Goal: Task Accomplishment & Management: Complete application form

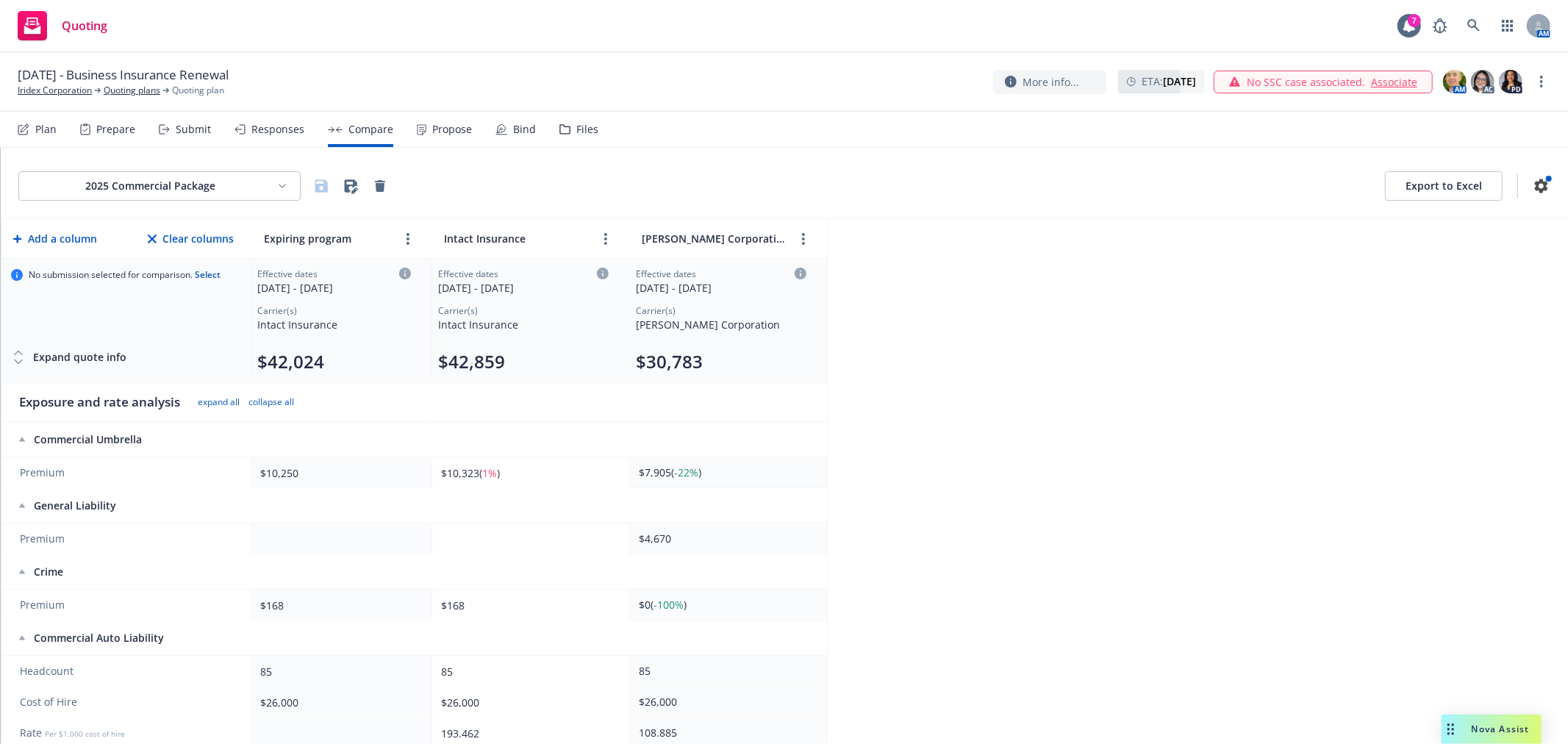
click at [201, 131] on div "Submit" at bounding box center [193, 129] width 35 height 11
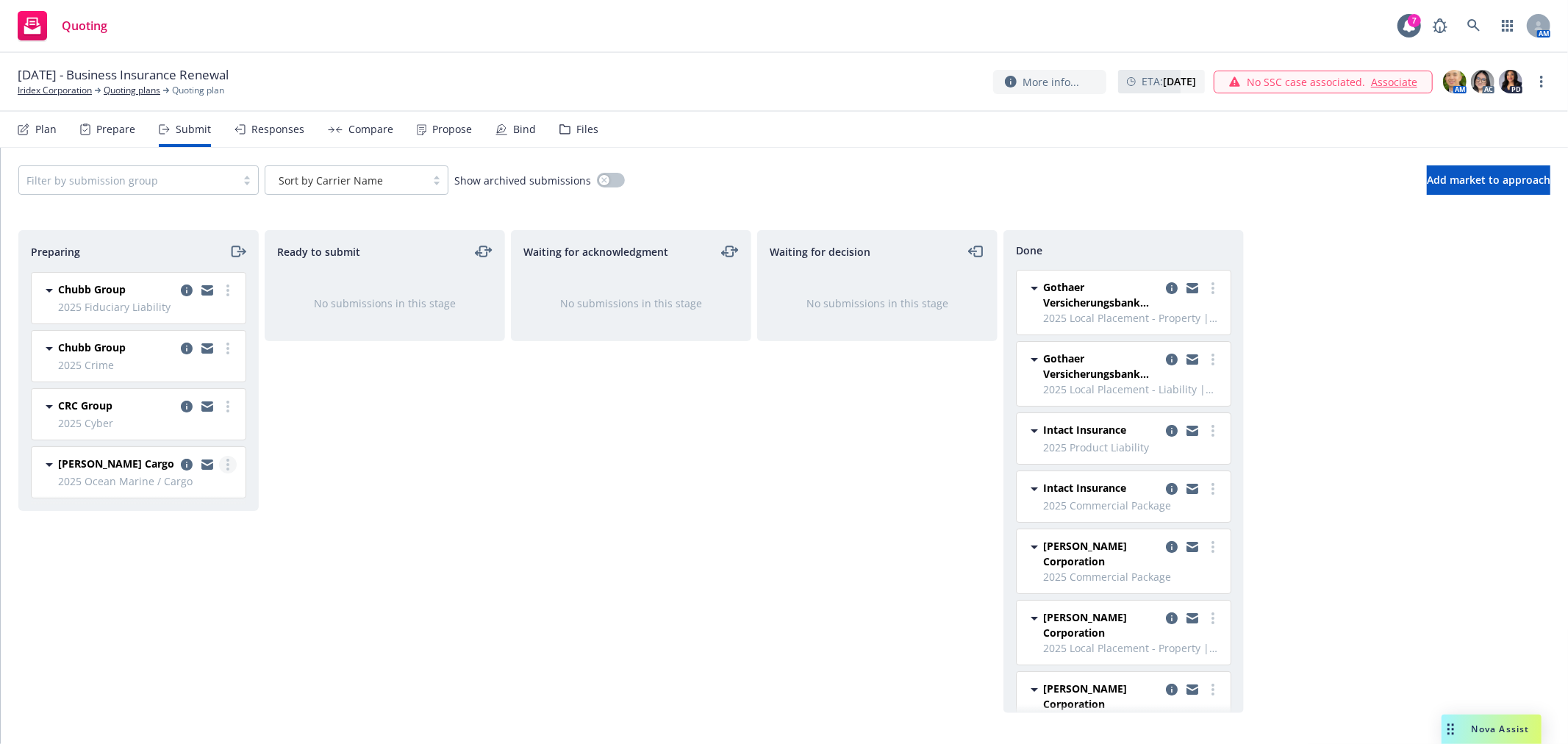
click at [228, 466] on circle "more" at bounding box center [228, 465] width 3 height 3
click at [194, 588] on span "Add accepted decision" at bounding box center [162, 583] width 147 height 14
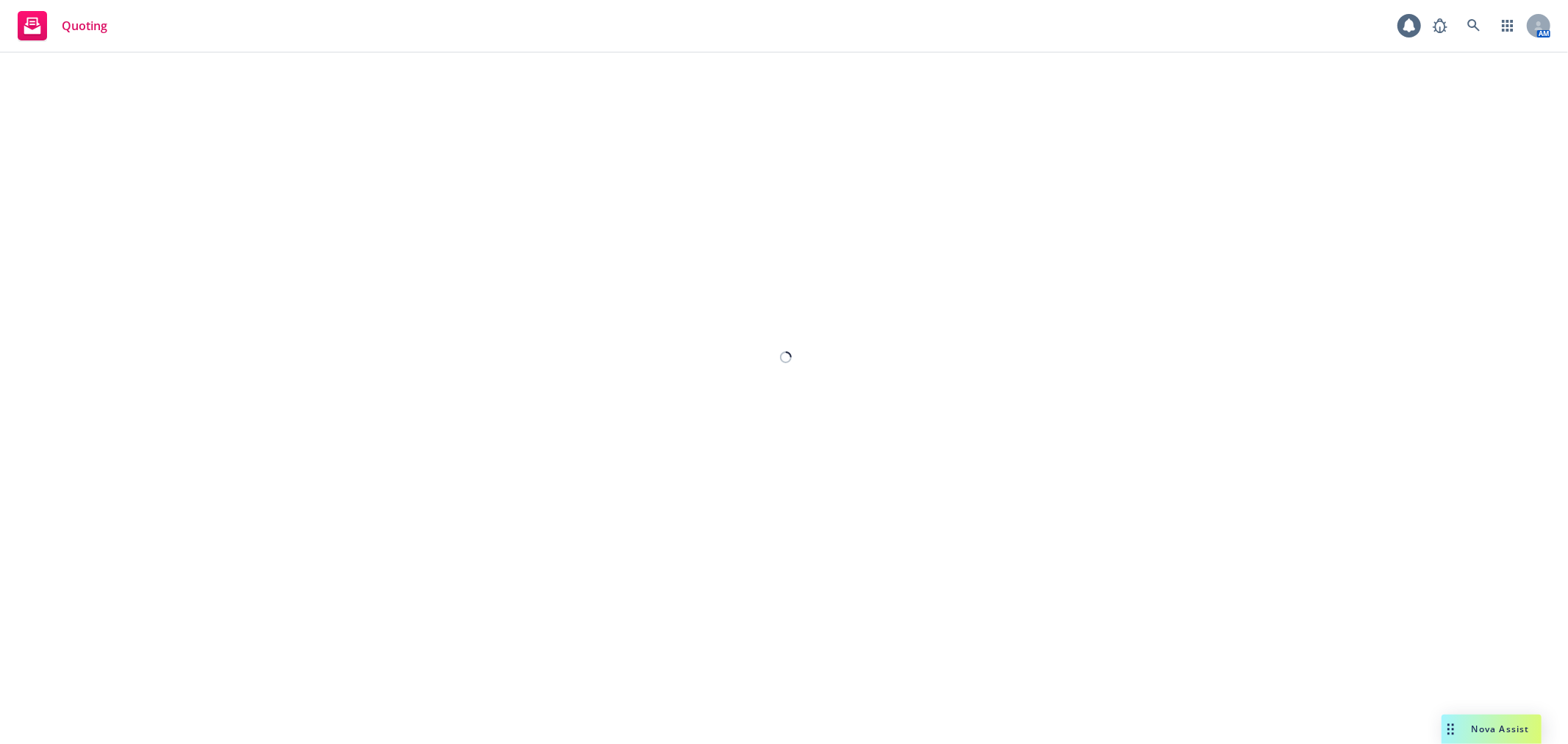
select select "12"
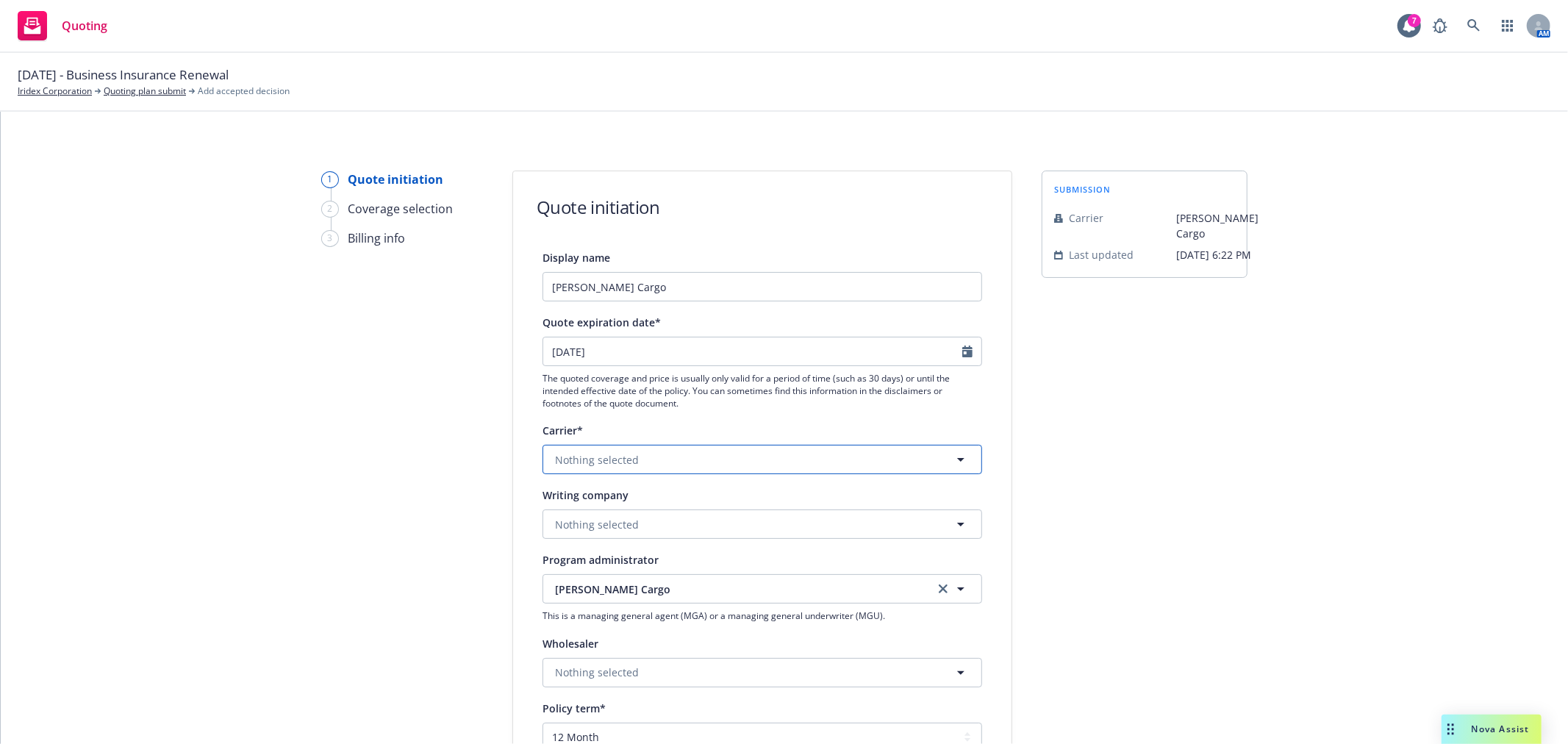
click at [726, 472] on button "Nothing selected" at bounding box center [763, 459] width 440 height 29
type input "beazle"
click at [610, 534] on strong "[PERSON_NAME] Group" at bounding box center [617, 536] width 118 height 14
drag, startPoint x: 759, startPoint y: 543, endPoint x: 760, endPoint y: 528, distance: 15.0
click at [759, 543] on div "Display name [PERSON_NAME] Cargo Quote expiration date* [DATE] The quoted cover…" at bounding box center [763, 657] width 440 height 819
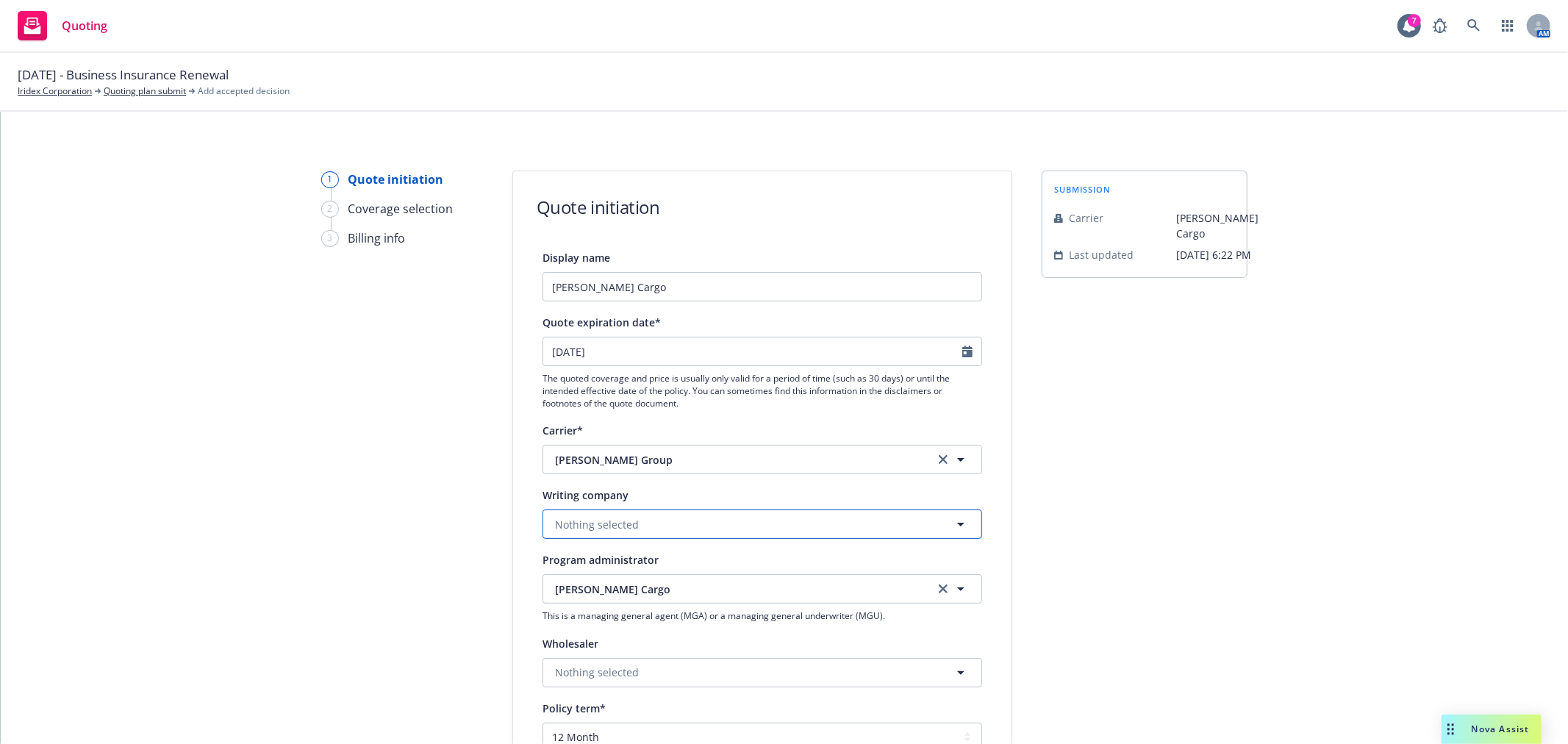
click at [760, 527] on button "Nothing selected" at bounding box center [763, 524] width 440 height 29
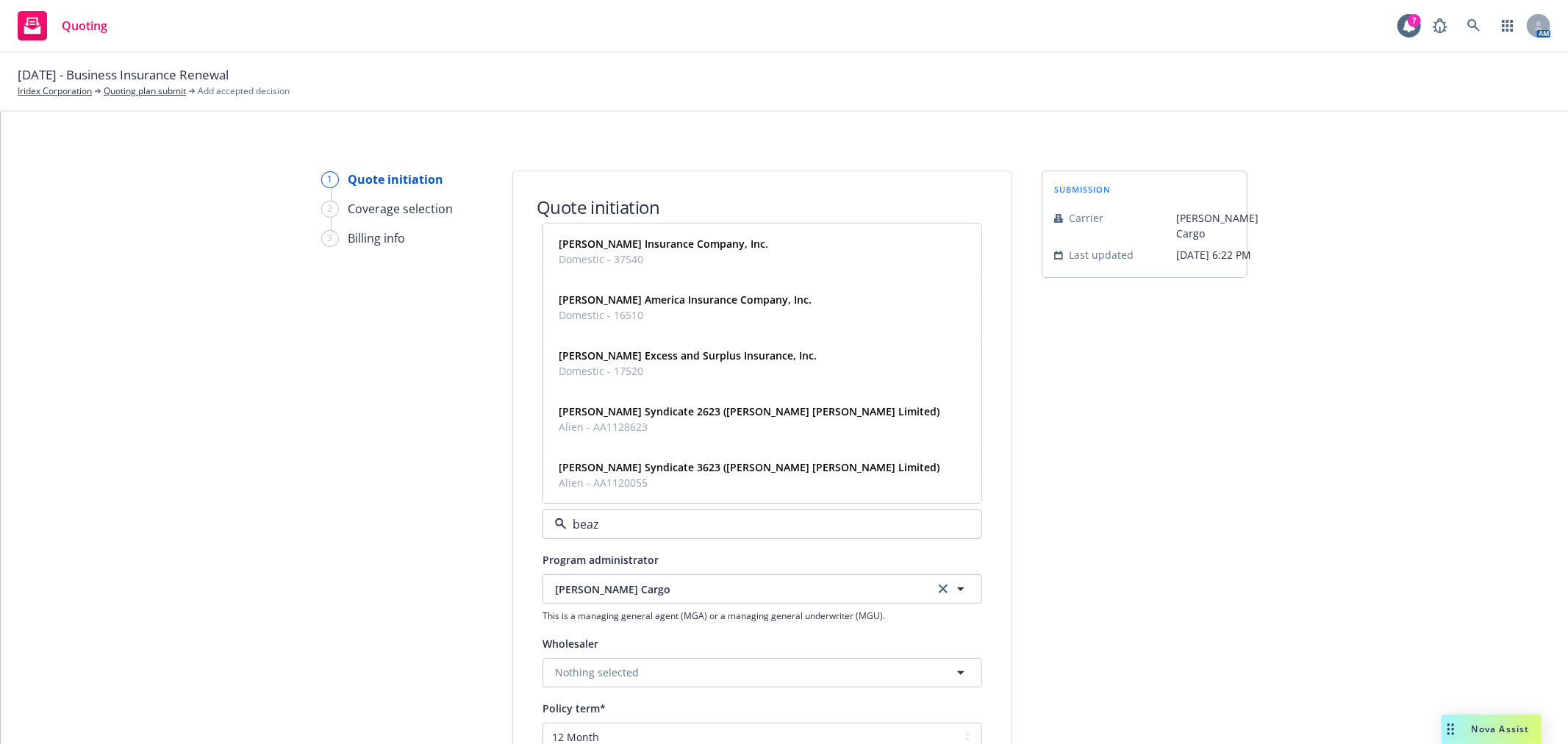
type input "beazl"
click at [666, 252] on div "[PERSON_NAME] Insurance Company, Inc. Domestic - 37540" at bounding box center [664, 252] width 210 height 31
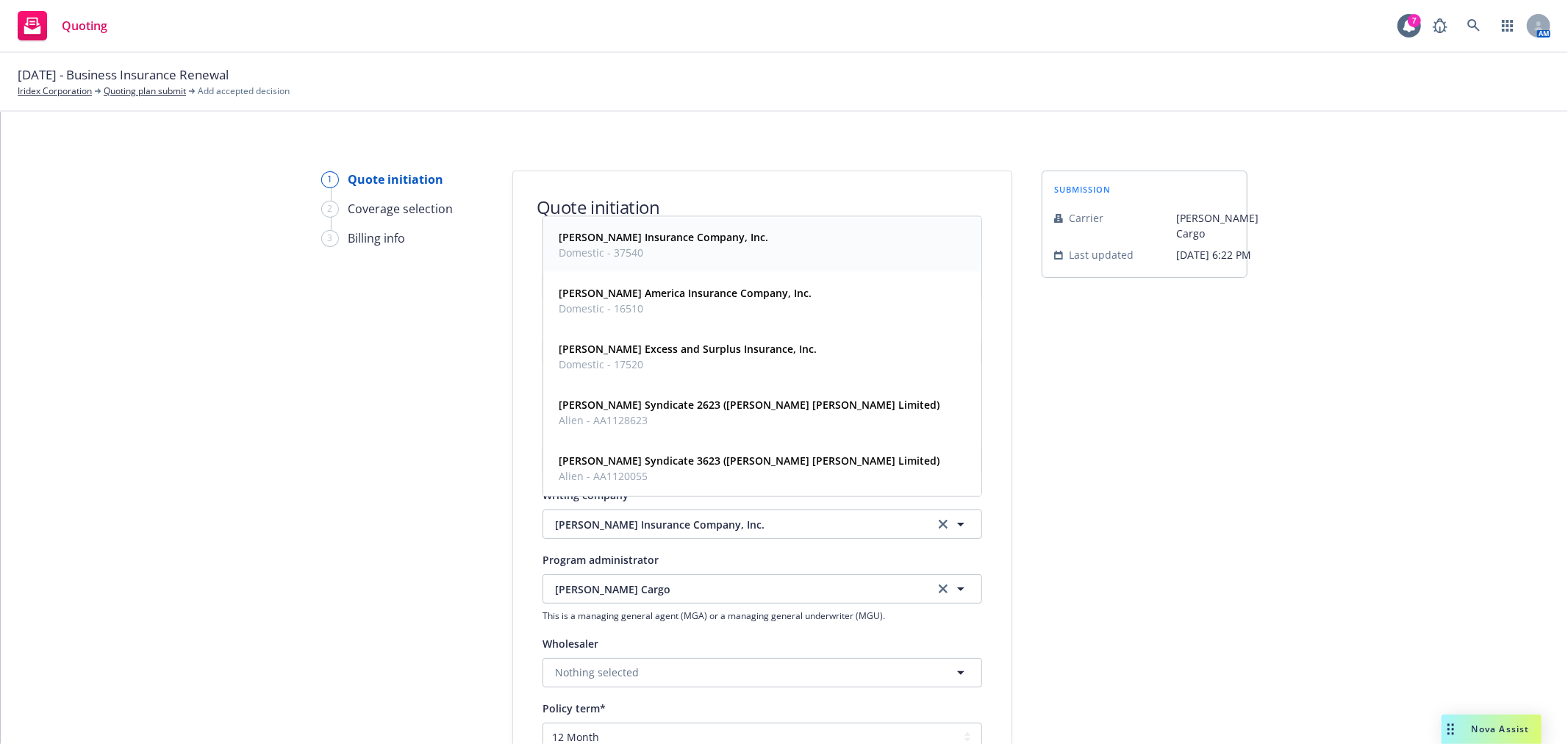
click at [1135, 497] on div "submission Carrier [PERSON_NAME] Cargo Last updated [DATE] 6:22 PM" at bounding box center [1145, 664] width 206 height 986
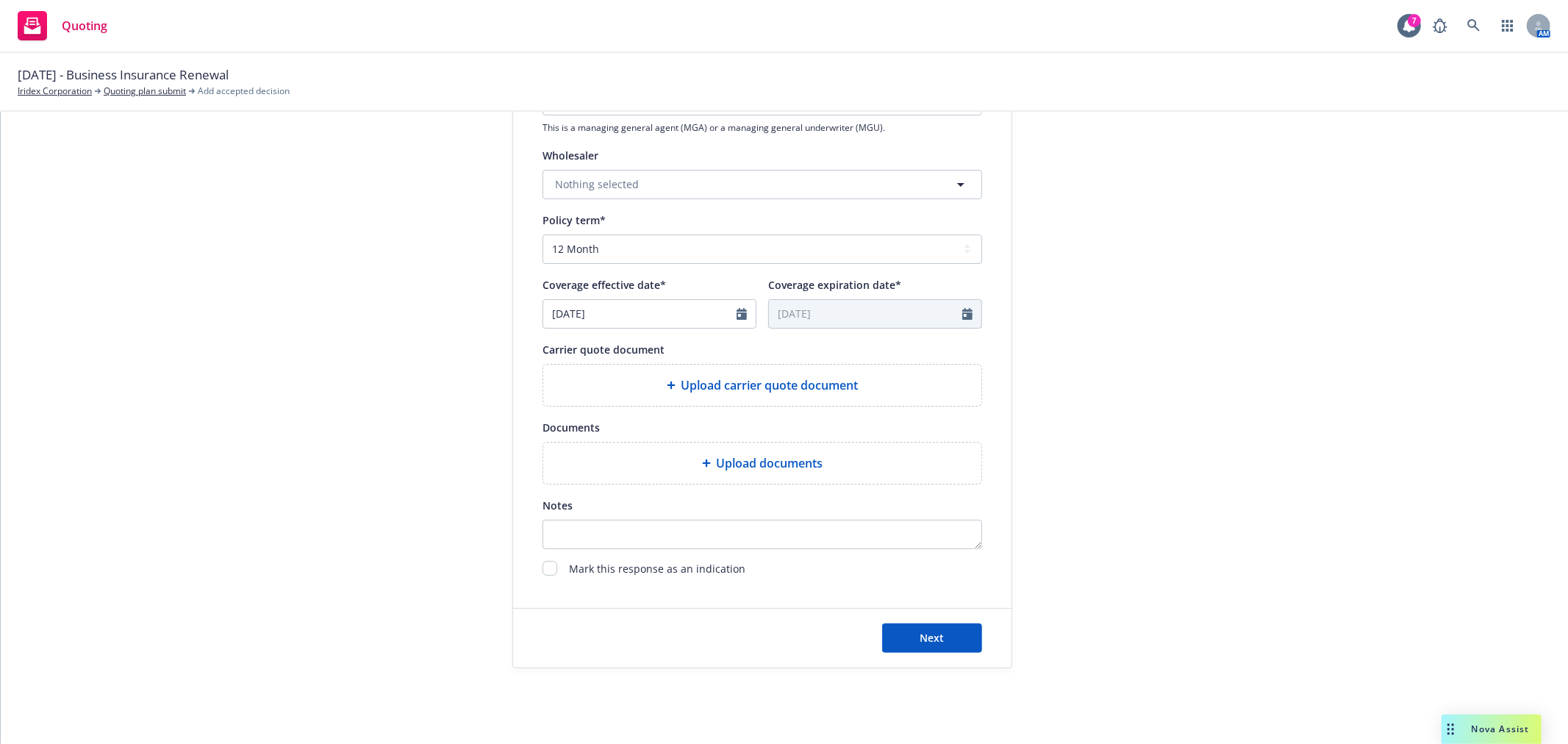
scroll to position [490, 0]
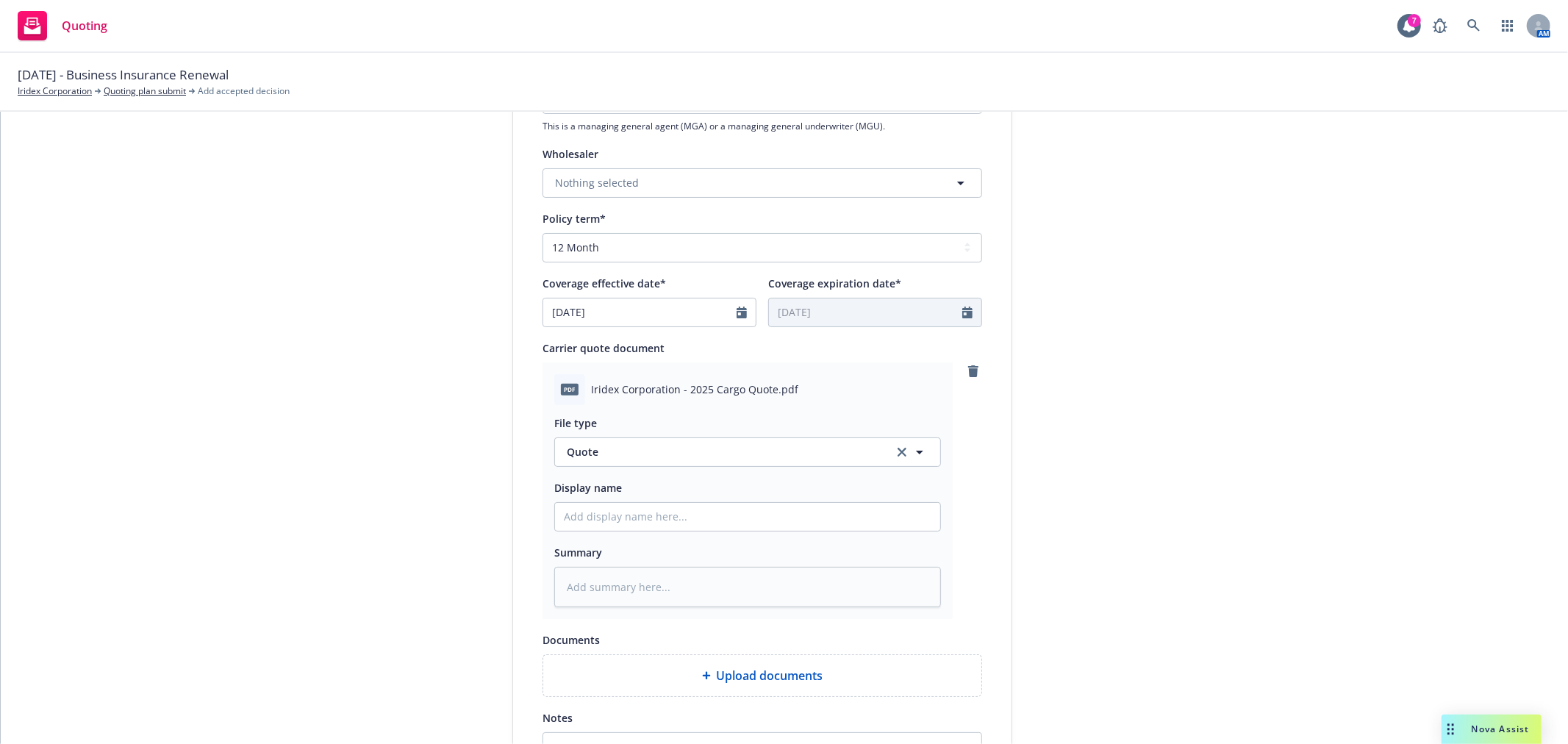
click at [657, 537] on div "File type Quote Quote Display name Summary" at bounding box center [748, 506] width 387 height 202
click at [697, 507] on input "Display name" at bounding box center [748, 517] width 385 height 28
type textarea "x"
type input "F"
type textarea "x"
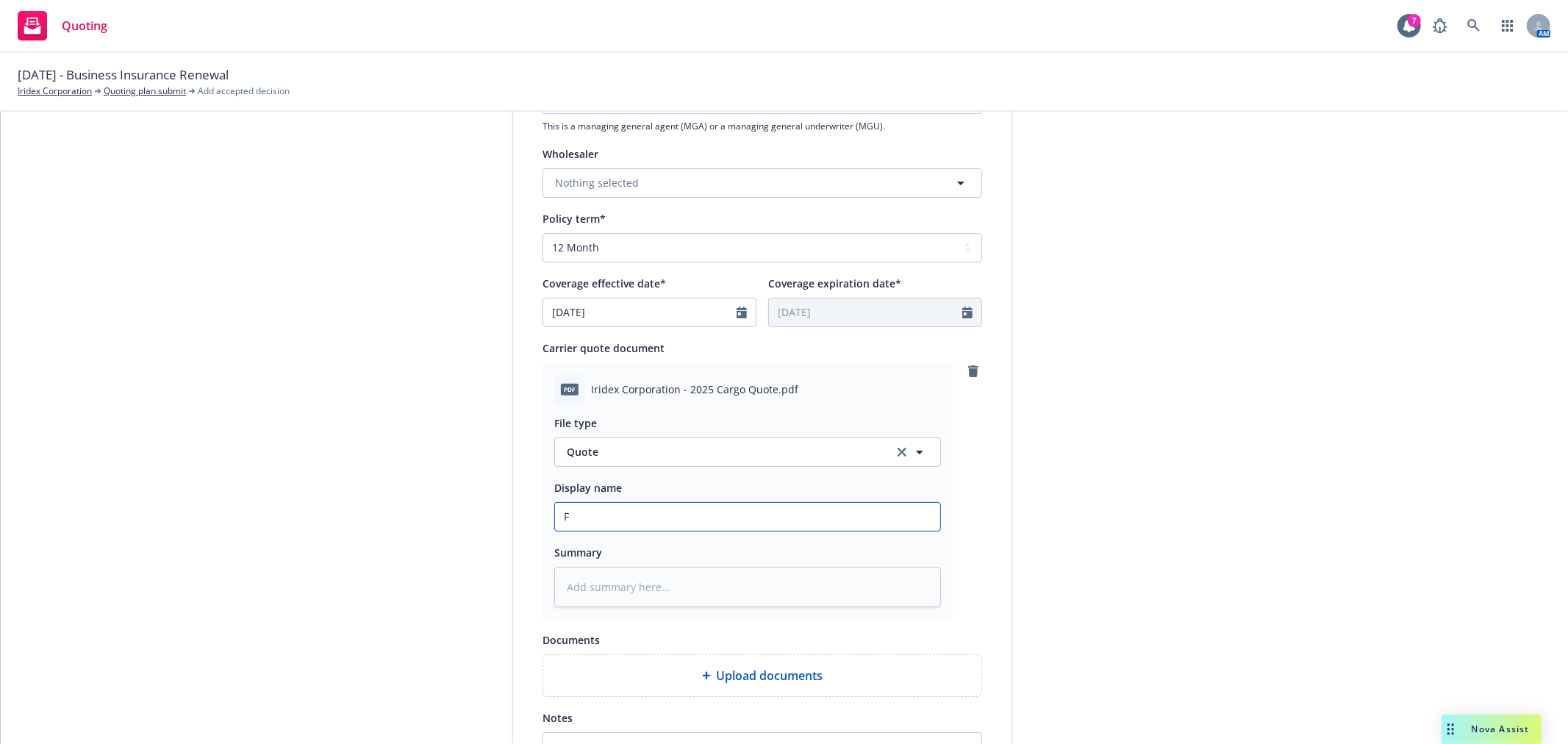
type input "Fa"
type textarea "x"
type input "Fal"
type textarea "x"
type input "Falv"
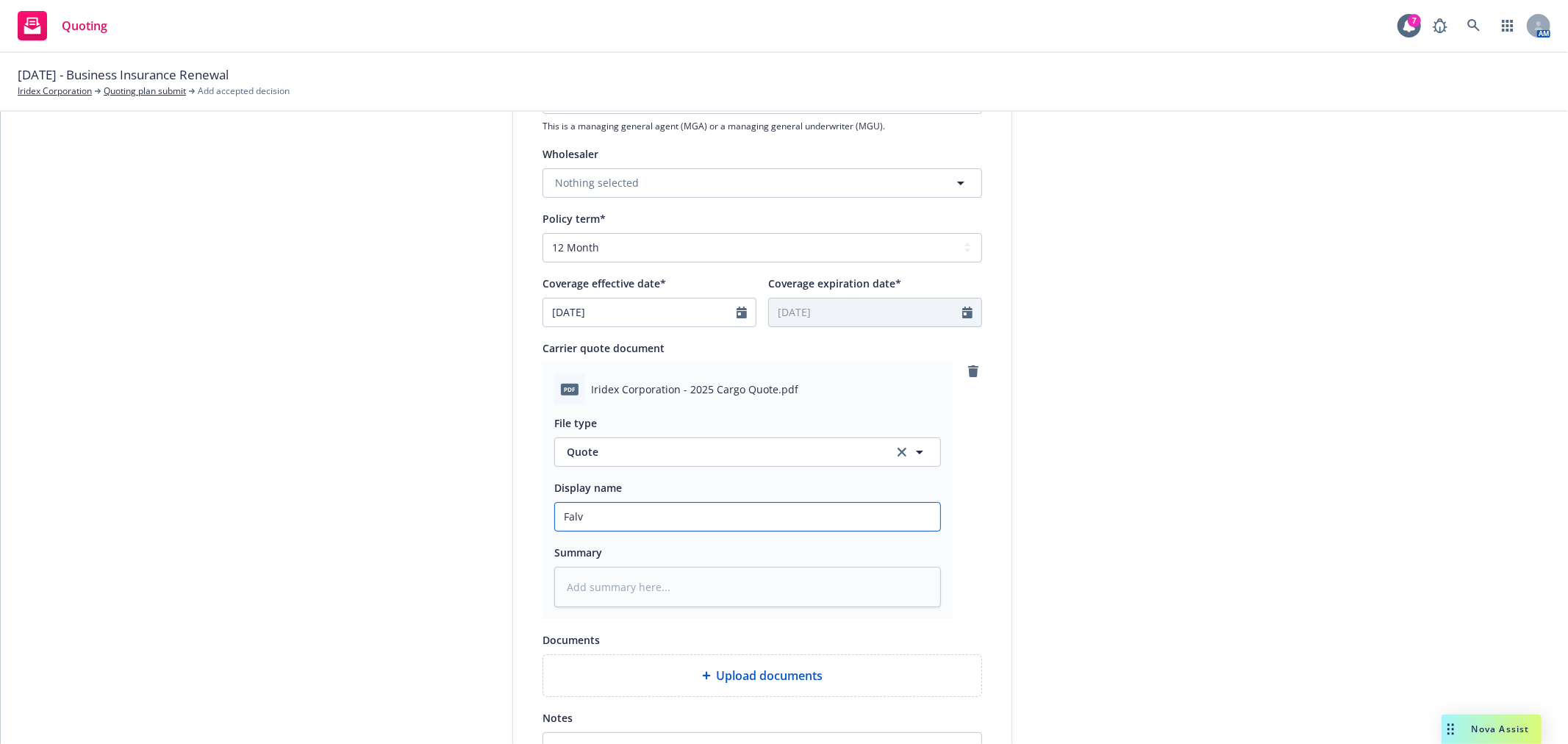
type textarea "x"
type input "Falve"
type textarea "x"
type input "[PERSON_NAME]"
type textarea "x"
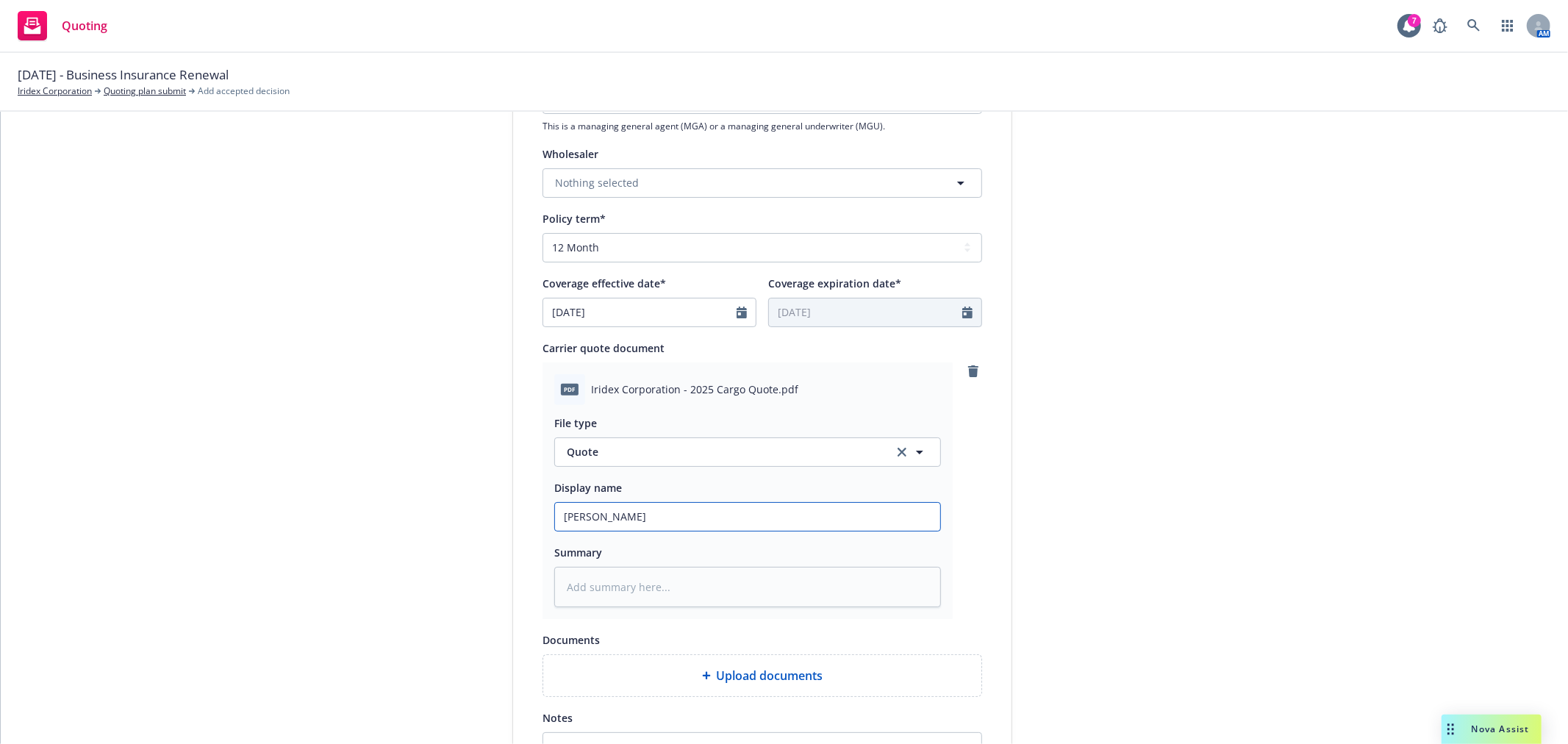
type input "[PERSON_NAME]"
type textarea "x"
type input "[PERSON_NAME] C"
type textarea "x"
type input "[PERSON_NAME] Ca"
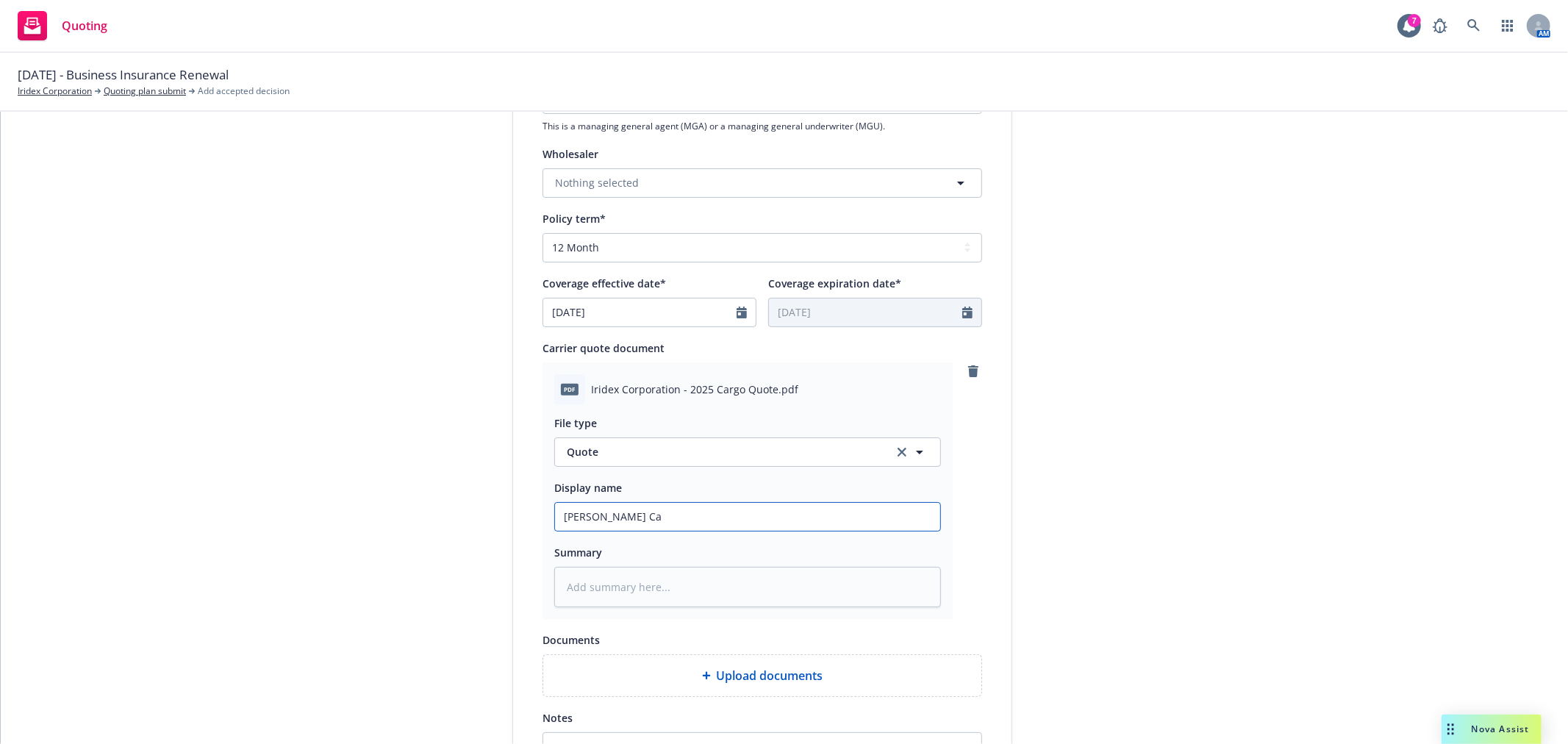
type textarea "x"
type input "[PERSON_NAME] Car"
type textarea "x"
type input "[PERSON_NAME] Carg"
type textarea "x"
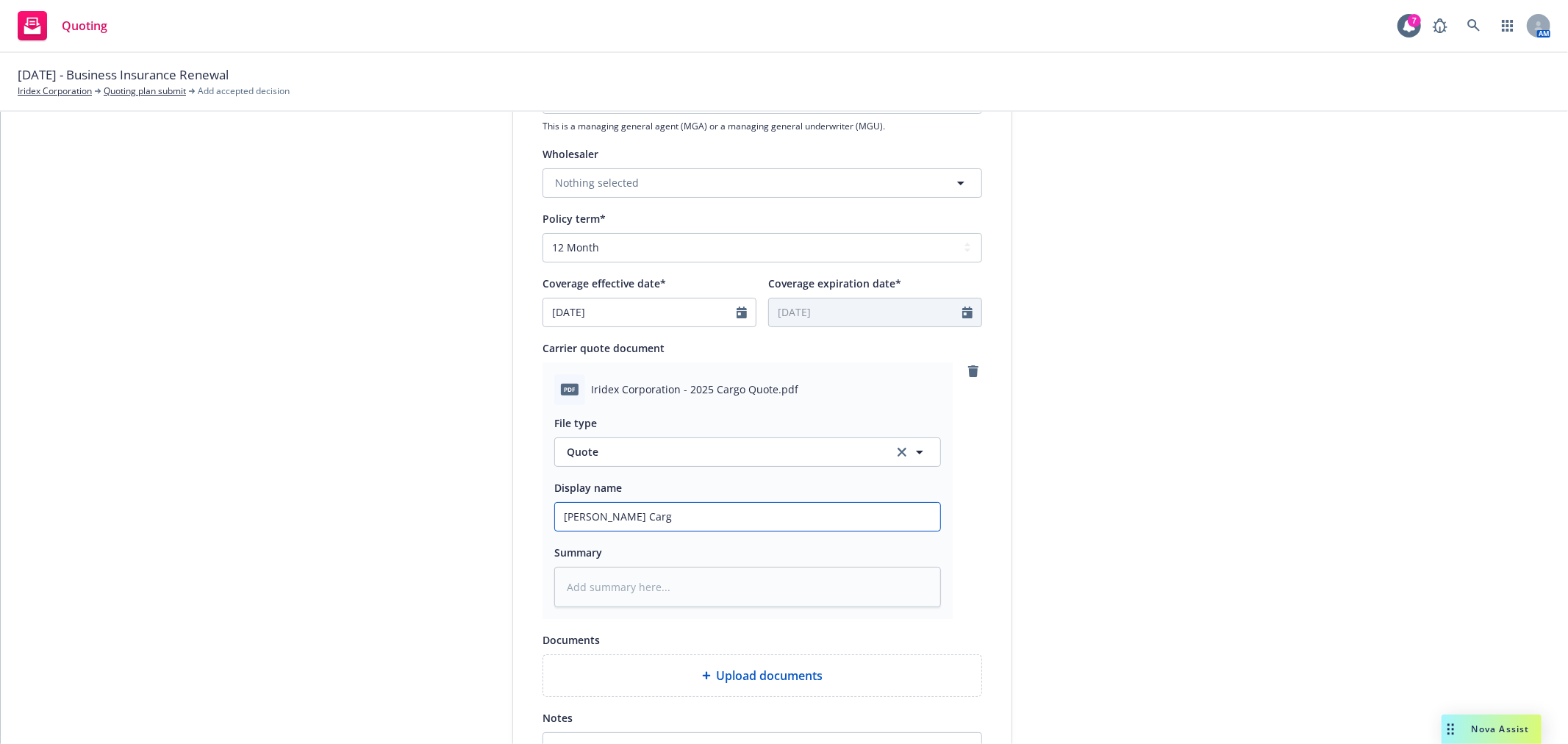
type input "[PERSON_NAME] Cargo"
type textarea "x"
type input "[PERSON_NAME] Cargo"
type textarea "x"
type input "[PERSON_NAME] Cargo R"
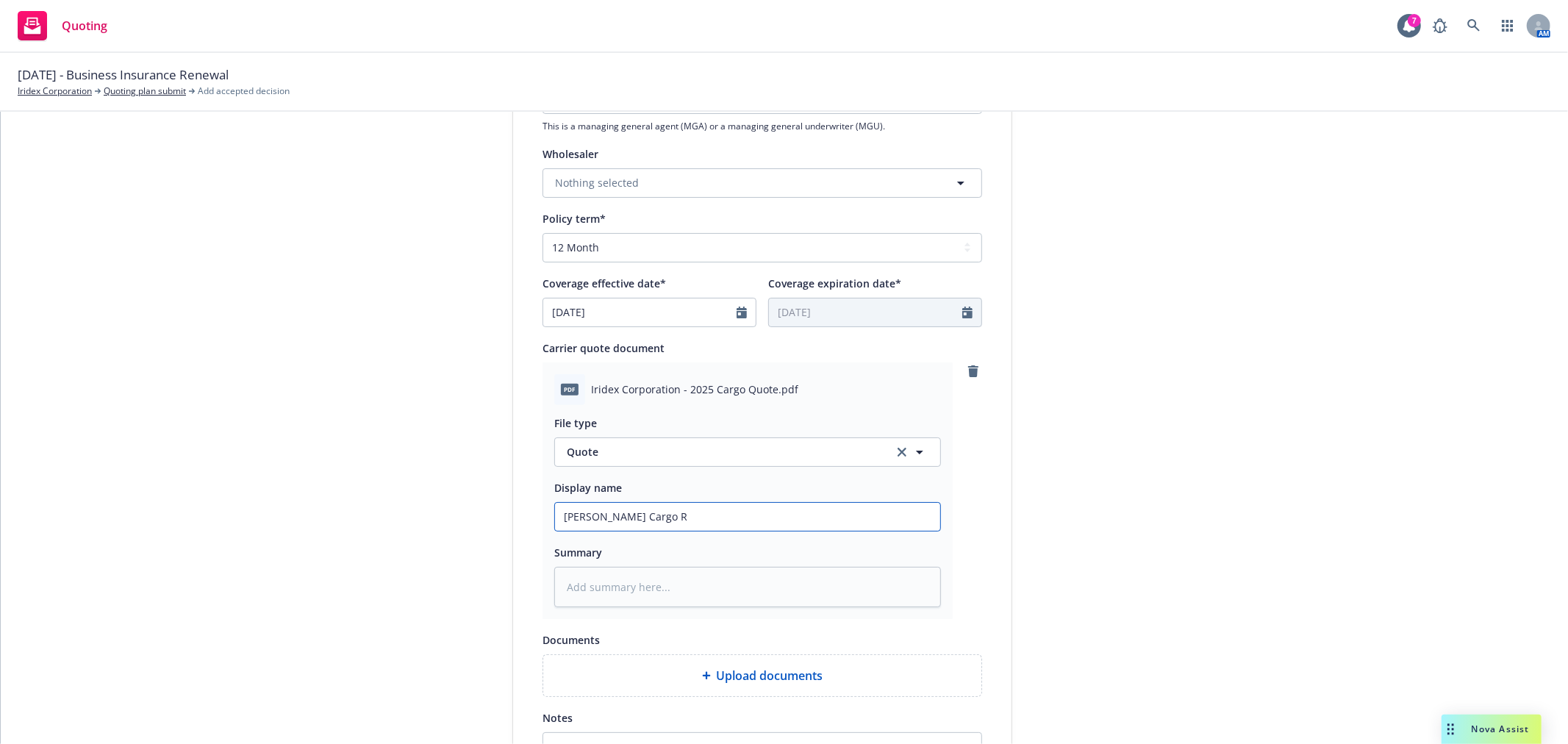
type textarea "x"
type input "[PERSON_NAME] Cargo Re"
type textarea "x"
type input "[PERSON_NAME] Cargo Ren"
type textarea "x"
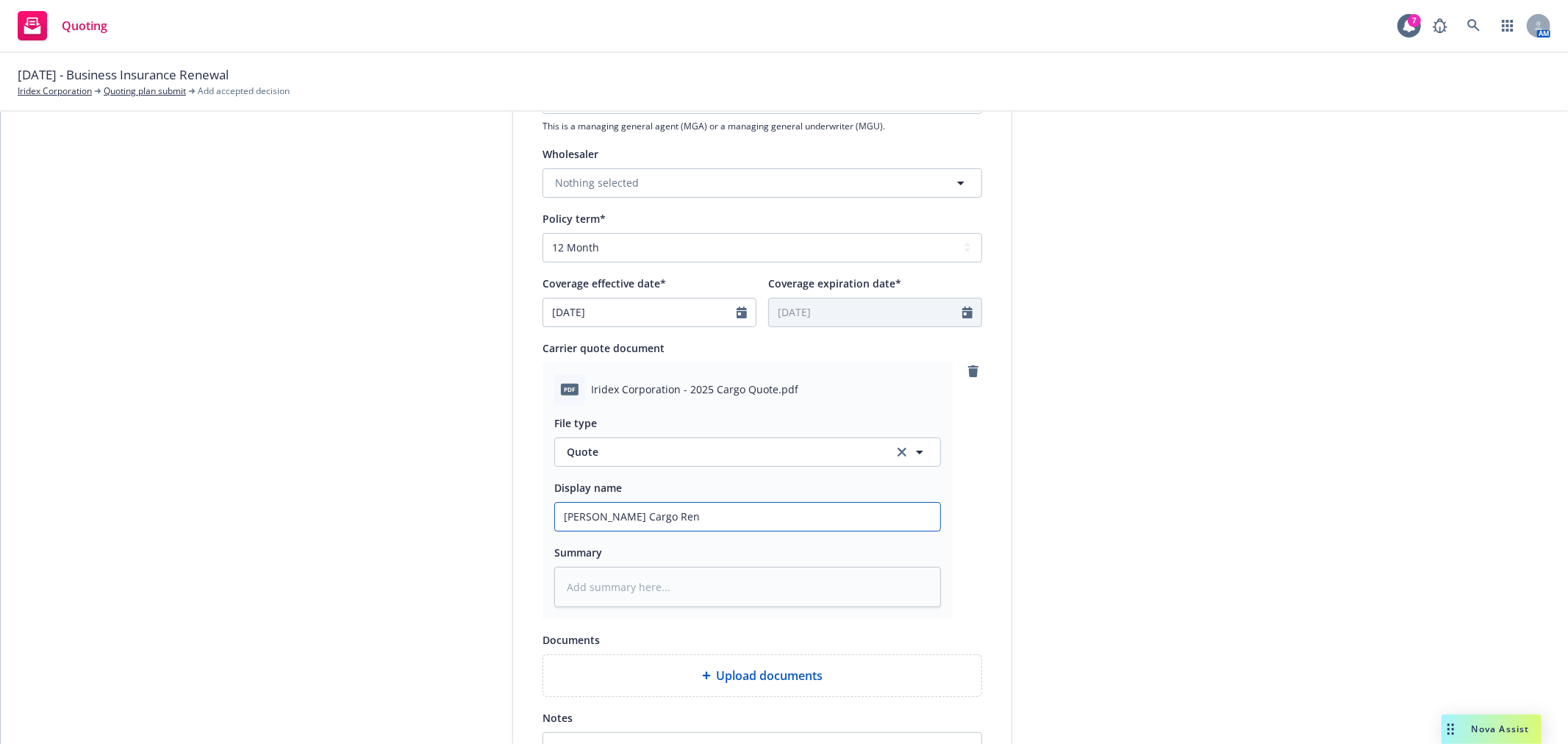
type input "[PERSON_NAME] Cargo [PERSON_NAME]"
type textarea "x"
type input "[PERSON_NAME] Cargo Renew"
type textarea "x"
type input "[PERSON_NAME] Cargo Renewa"
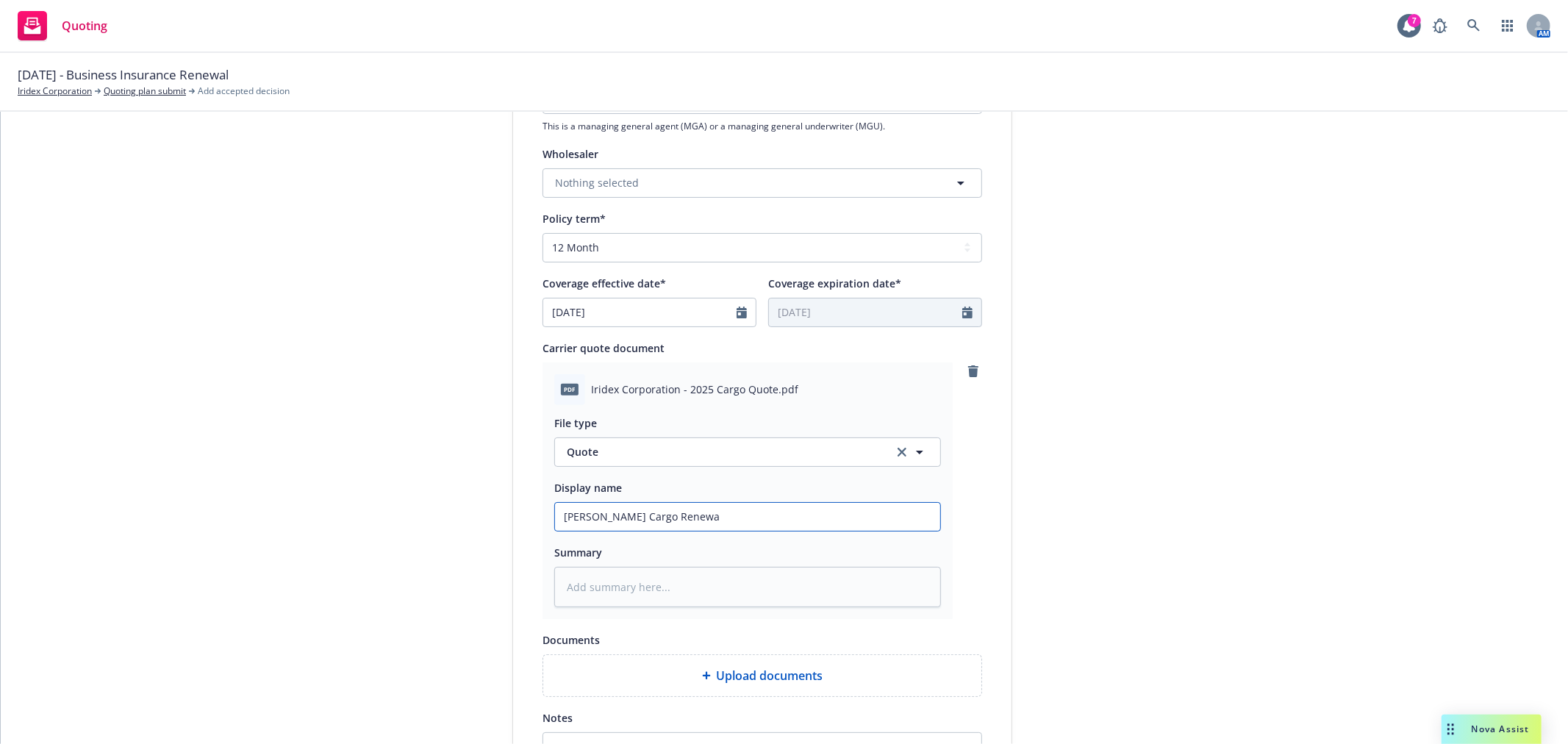
type textarea "x"
type input "[PERSON_NAME] Cargo Renewal"
type textarea "x"
type input "[PERSON_NAME] Cargo Renewal"
type textarea "x"
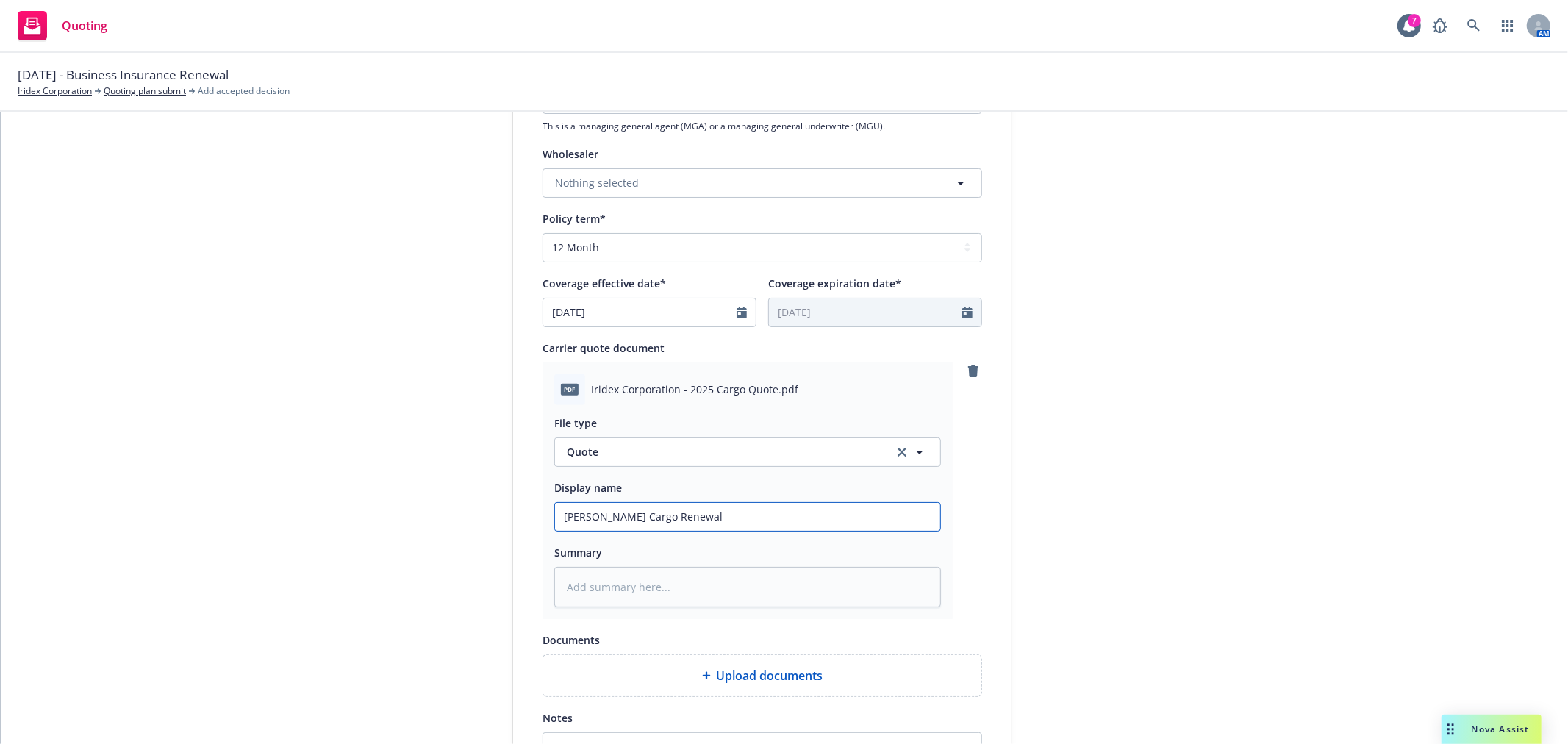
type input "[PERSON_NAME] Cargo Renewal Q"
type textarea "x"
type input "[PERSON_NAME] Cargo Renewal Qu"
type textarea "x"
type input "[PERSON_NAME] Cargo Renewal Quo"
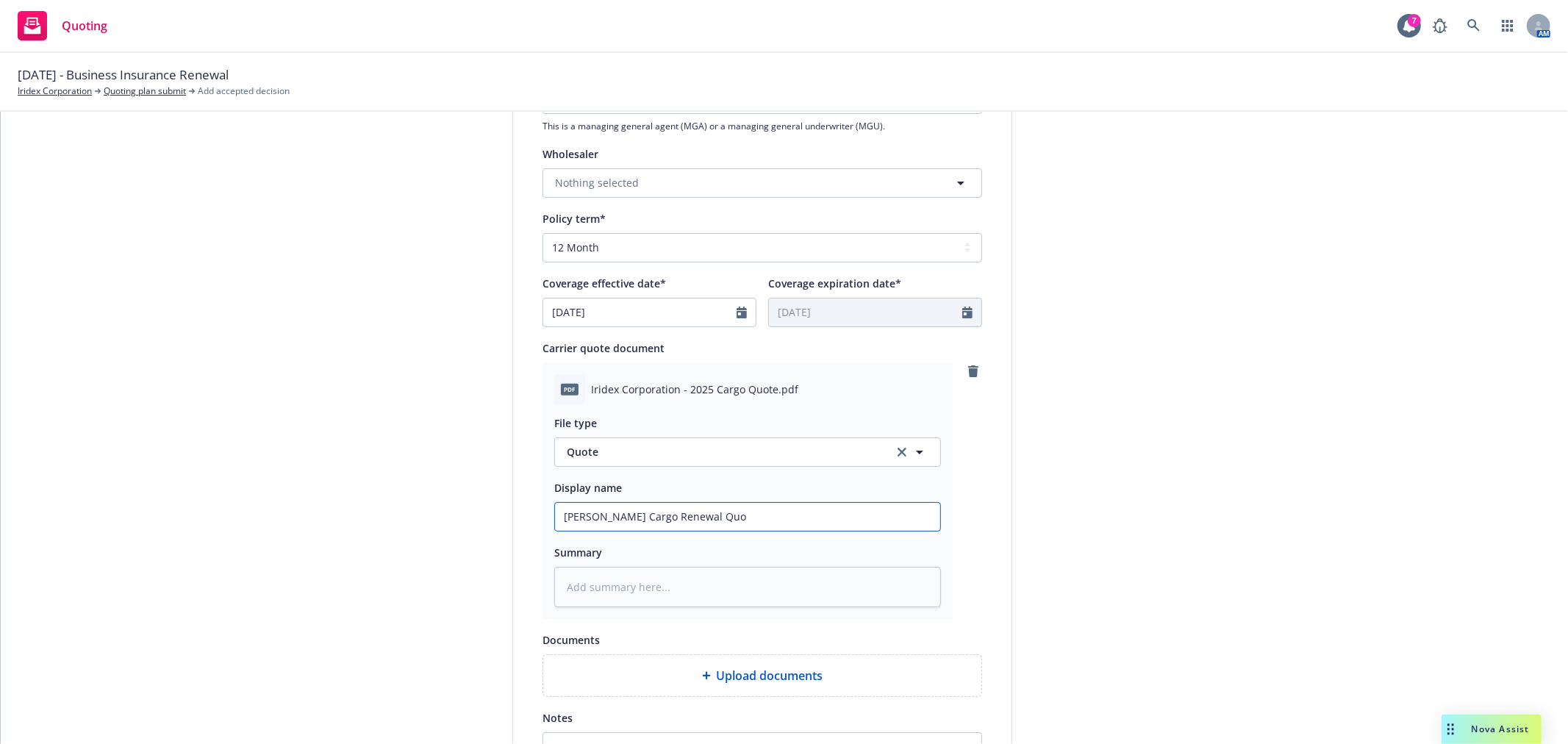
type textarea "x"
type input "[PERSON_NAME] Cargo Renewal Quot"
type textarea "x"
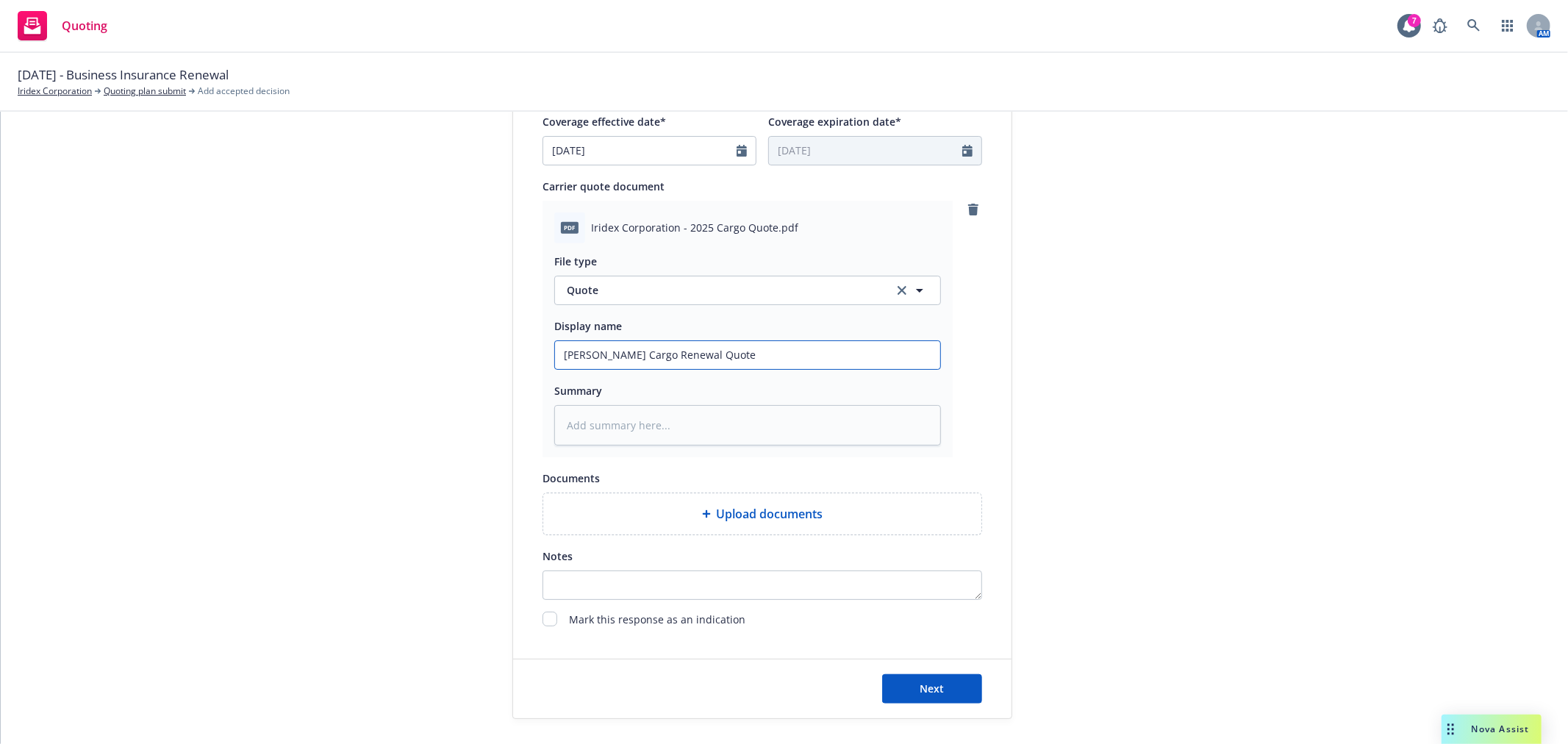
scroll to position [653, 0]
type input "[PERSON_NAME] Cargo Renewal Quote"
type textarea "x"
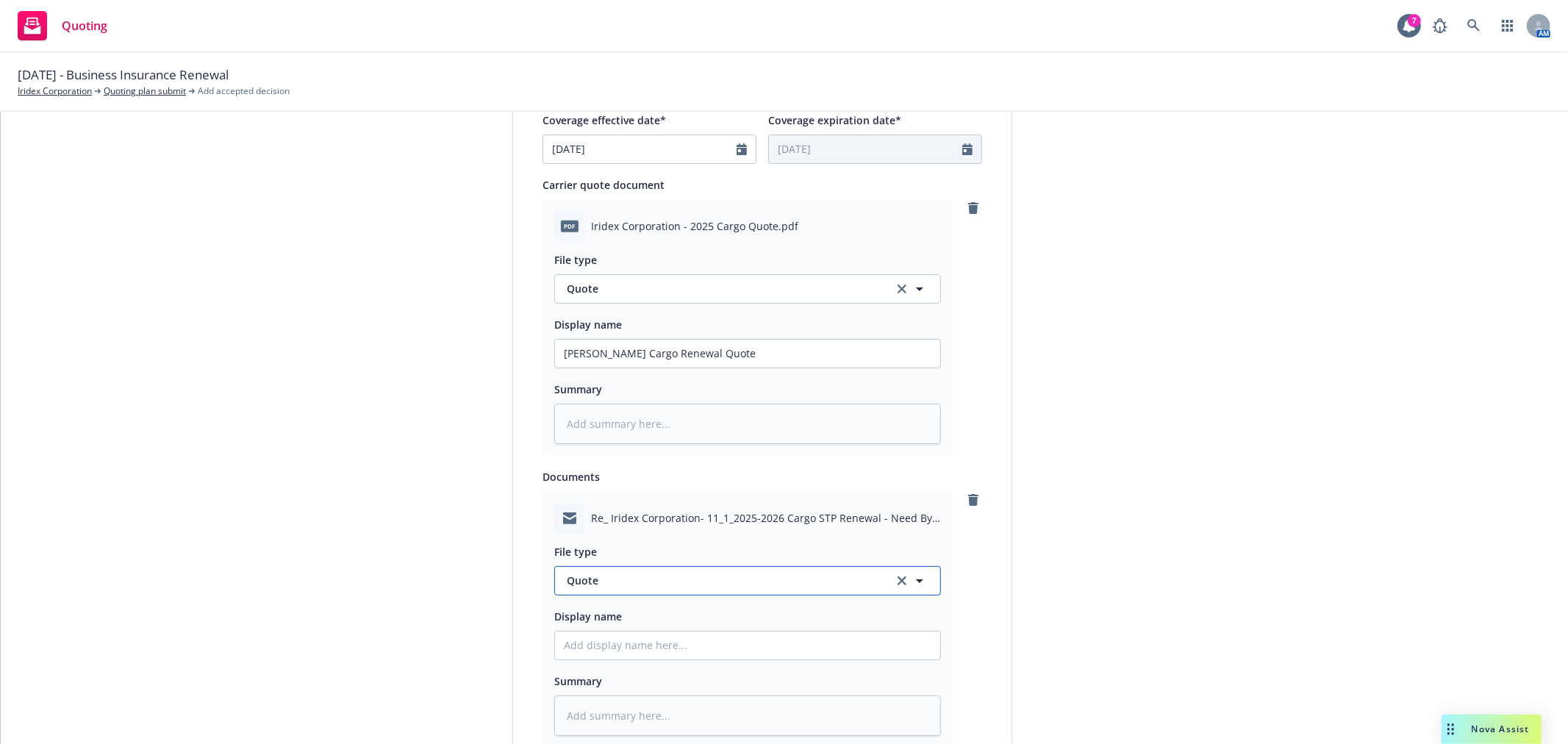
click at [683, 579] on span "Quote" at bounding box center [721, 581] width 310 height 15
type input "email"
click at [694, 550] on div "Email" at bounding box center [747, 540] width 367 height 22
click at [640, 660] on input "Display name" at bounding box center [748, 646] width 385 height 28
type textarea "x"
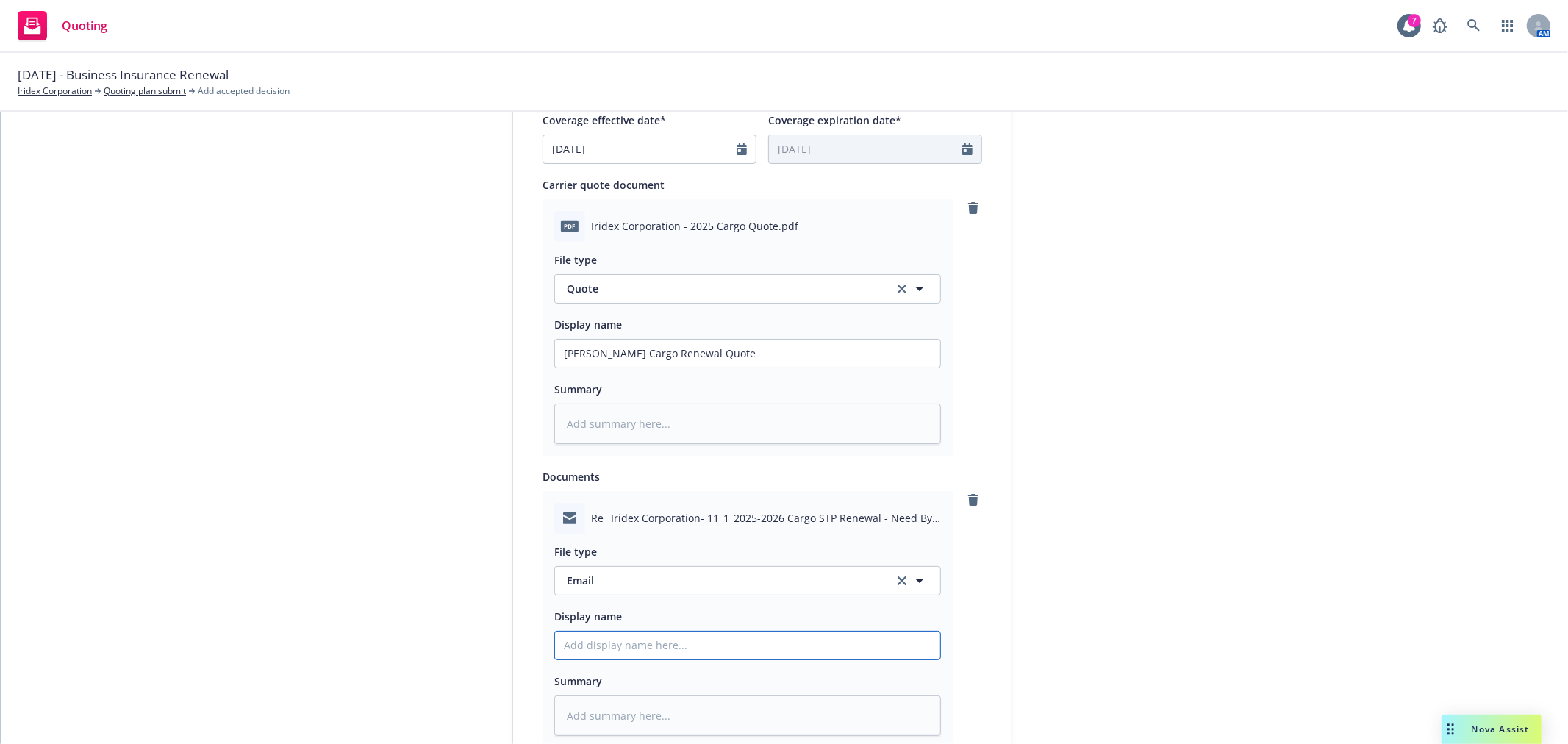
type input "E"
type textarea "x"
type input "Em"
type textarea "x"
type input "Ema"
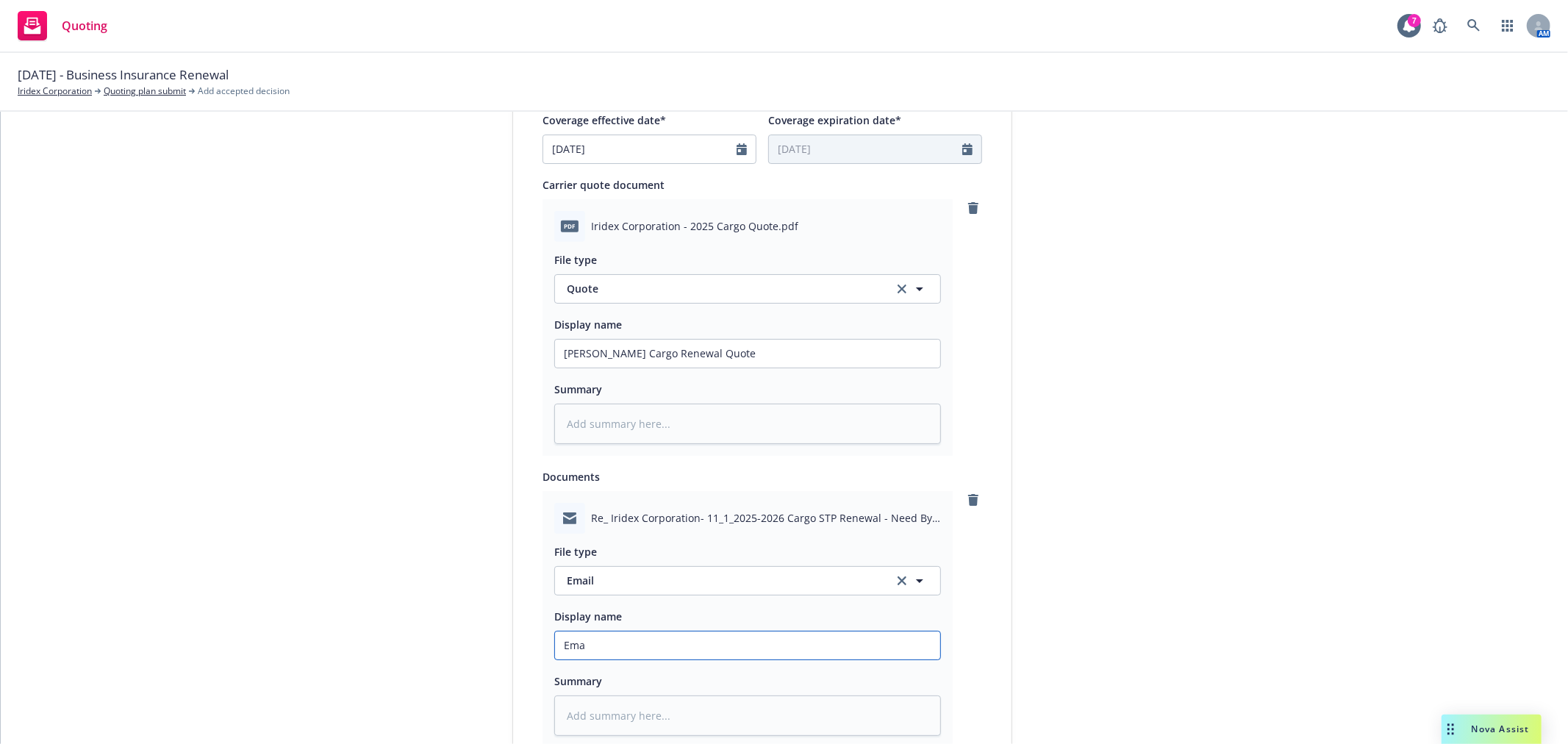
type textarea "x"
type input "Emai"
type textarea "x"
type input "Email"
type textarea "x"
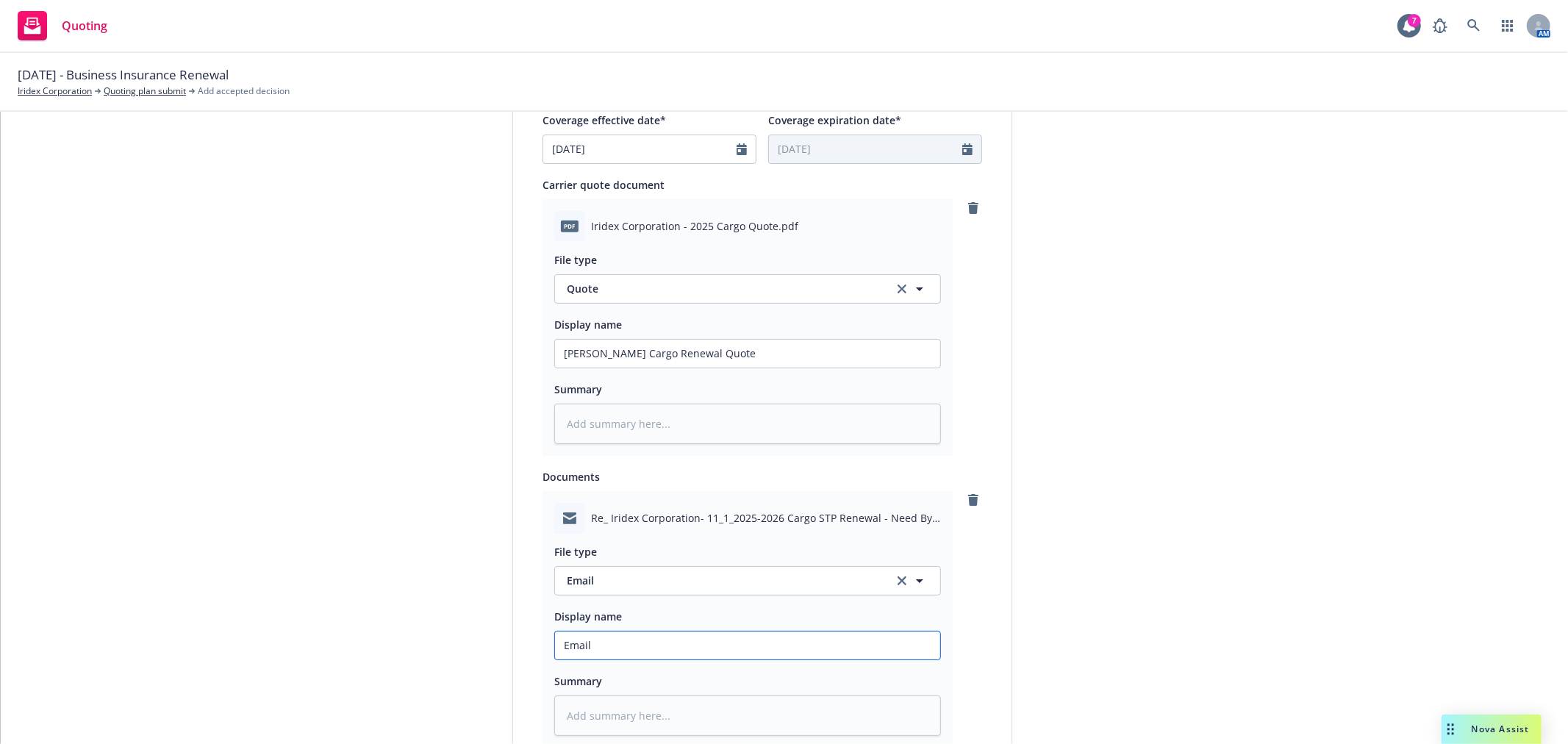
type input "Email"
type textarea "x"
type input "Email f"
type textarea "x"
type input "Email fr"
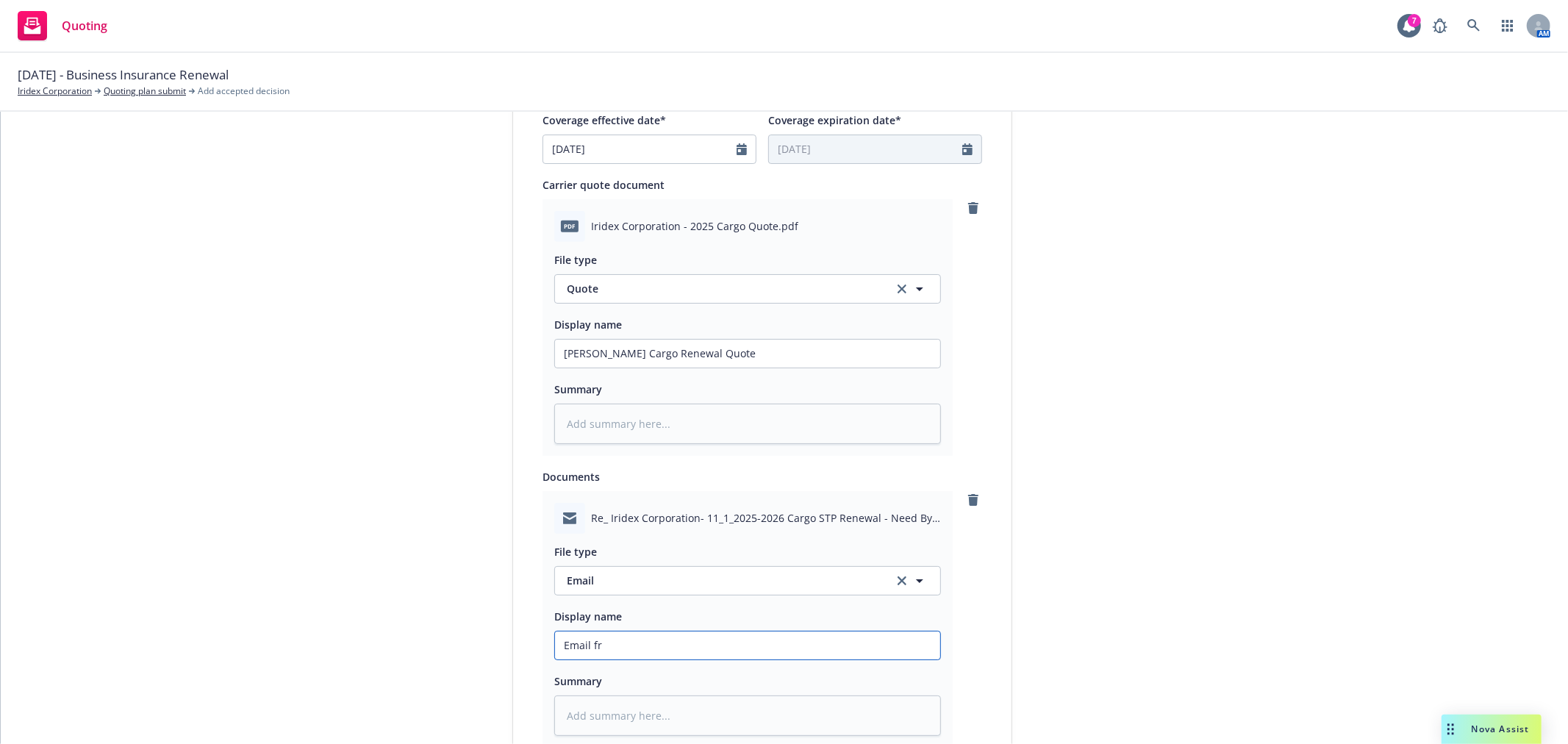
type textarea "x"
type input "Email fro"
type textarea "x"
type input "Email from"
type textarea "x"
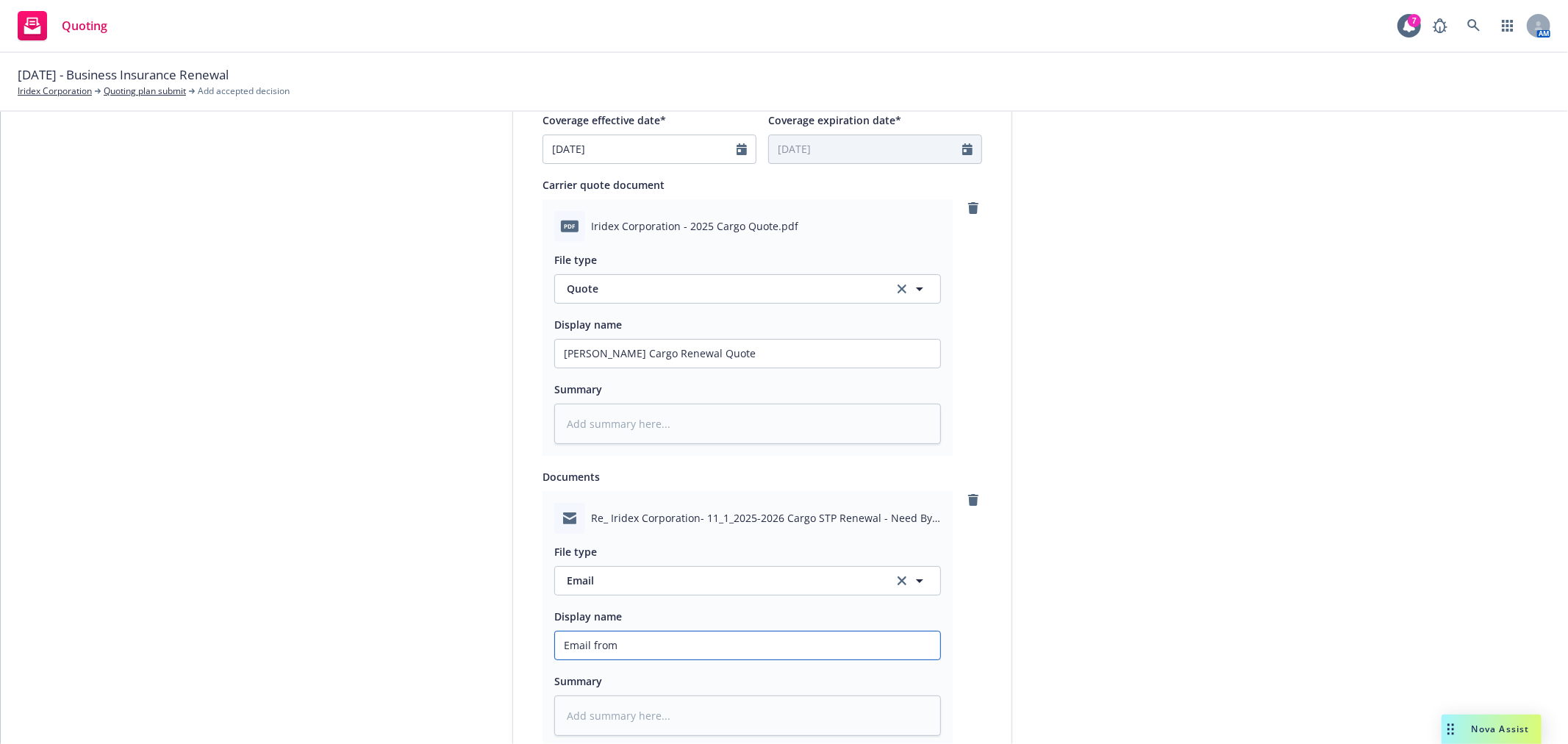
type input "Email from"
type textarea "x"
type input "Email from F"
type textarea "x"
type input "Email from Fa"
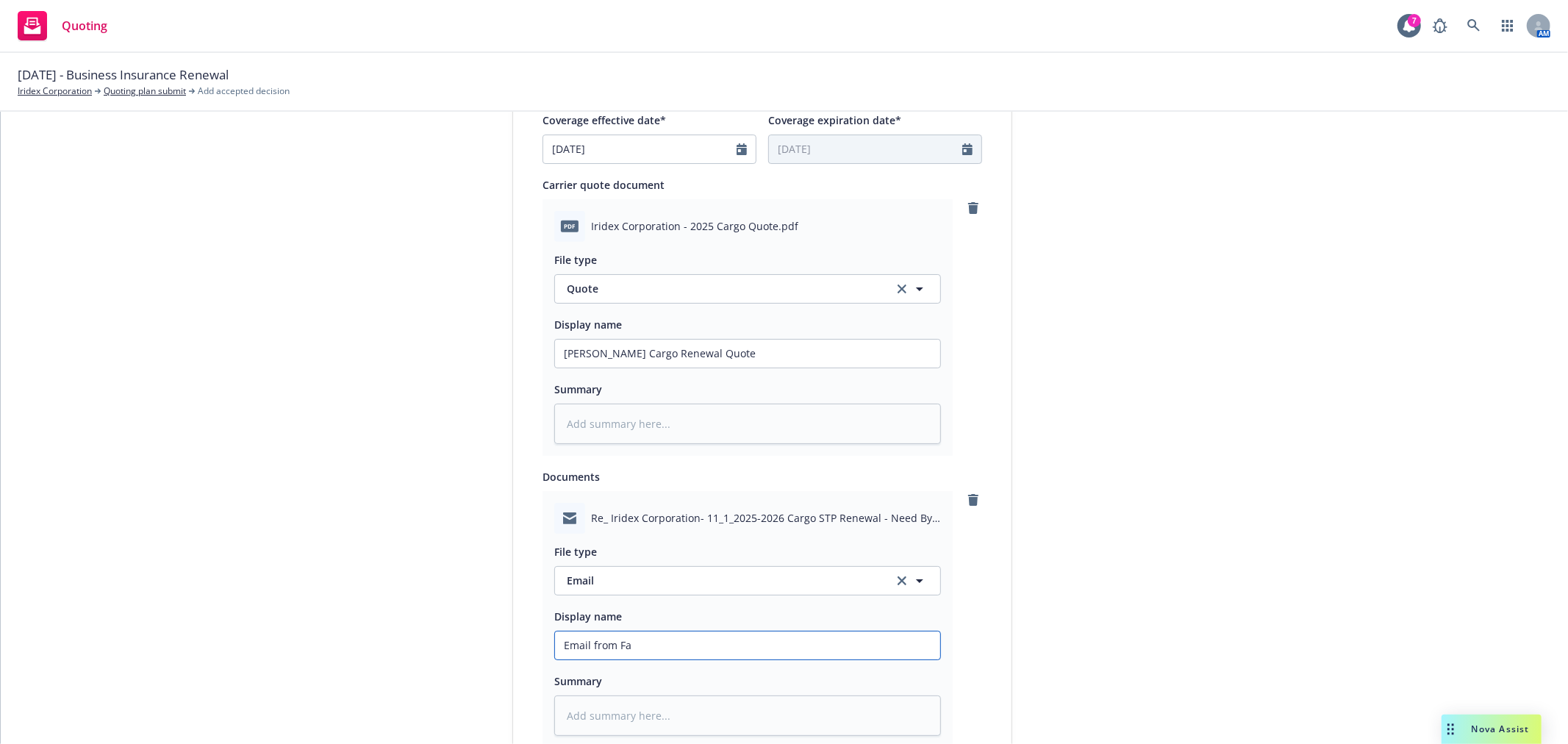
type textarea "x"
type input "Email from Fal"
type textarea "x"
type input "Email from Falv"
type textarea "x"
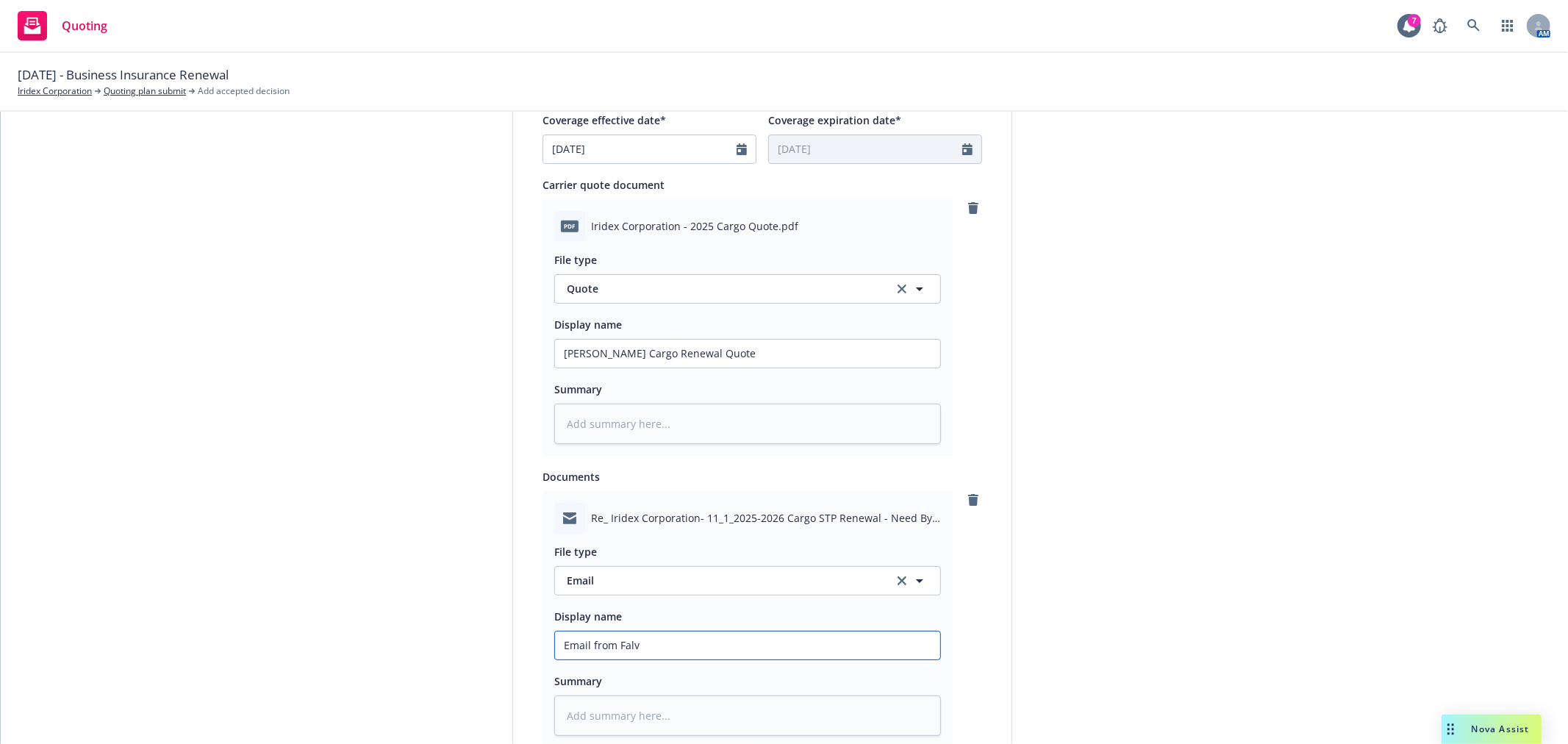
type input "Email from Falve"
type textarea "x"
type input "Email from [PERSON_NAME]"
type textarea "x"
type input "Email from [PERSON_NAME]"
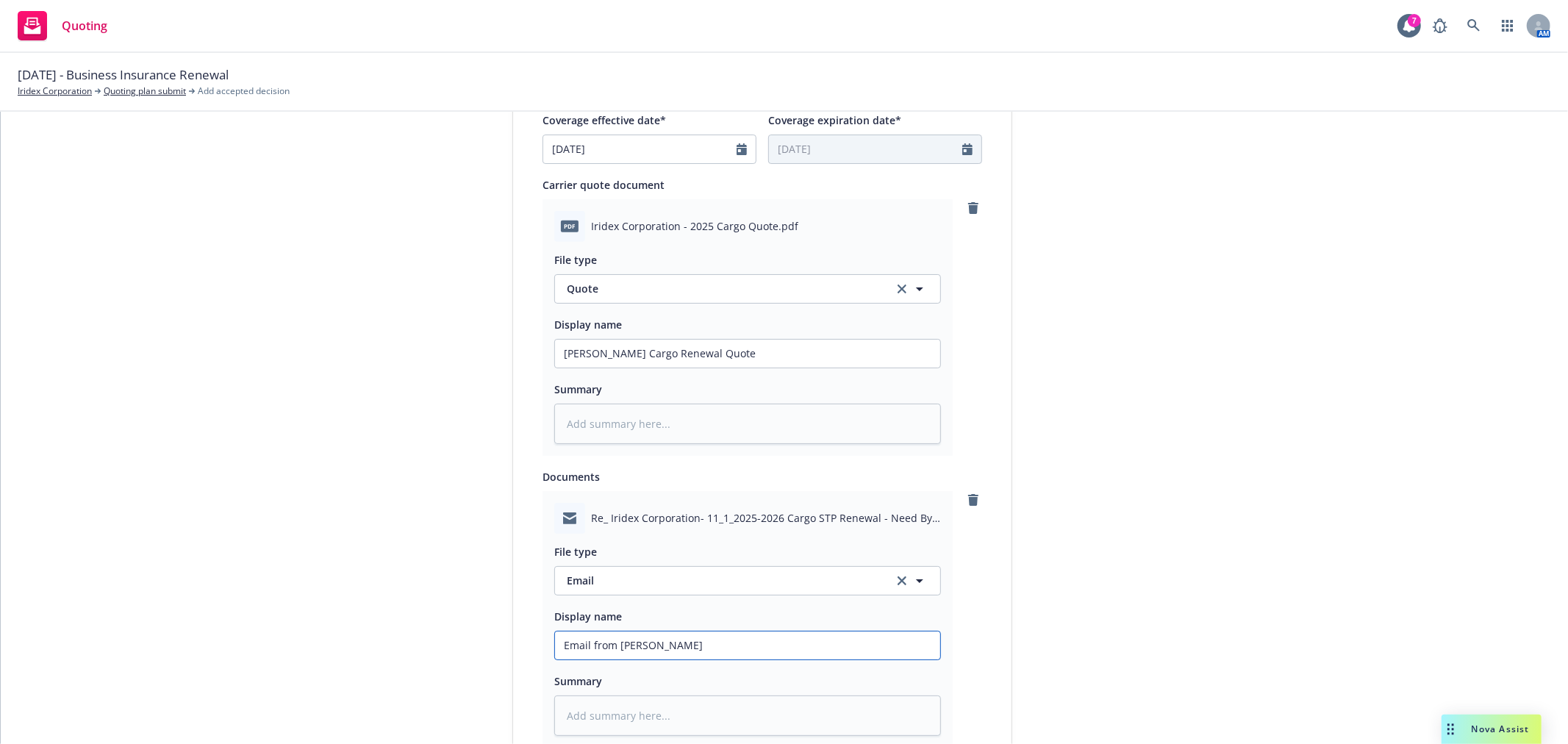
type textarea "x"
type input "Email from [PERSON_NAME] w"
type textarea "x"
type input "Email from [PERSON_NAME] wi"
type textarea "x"
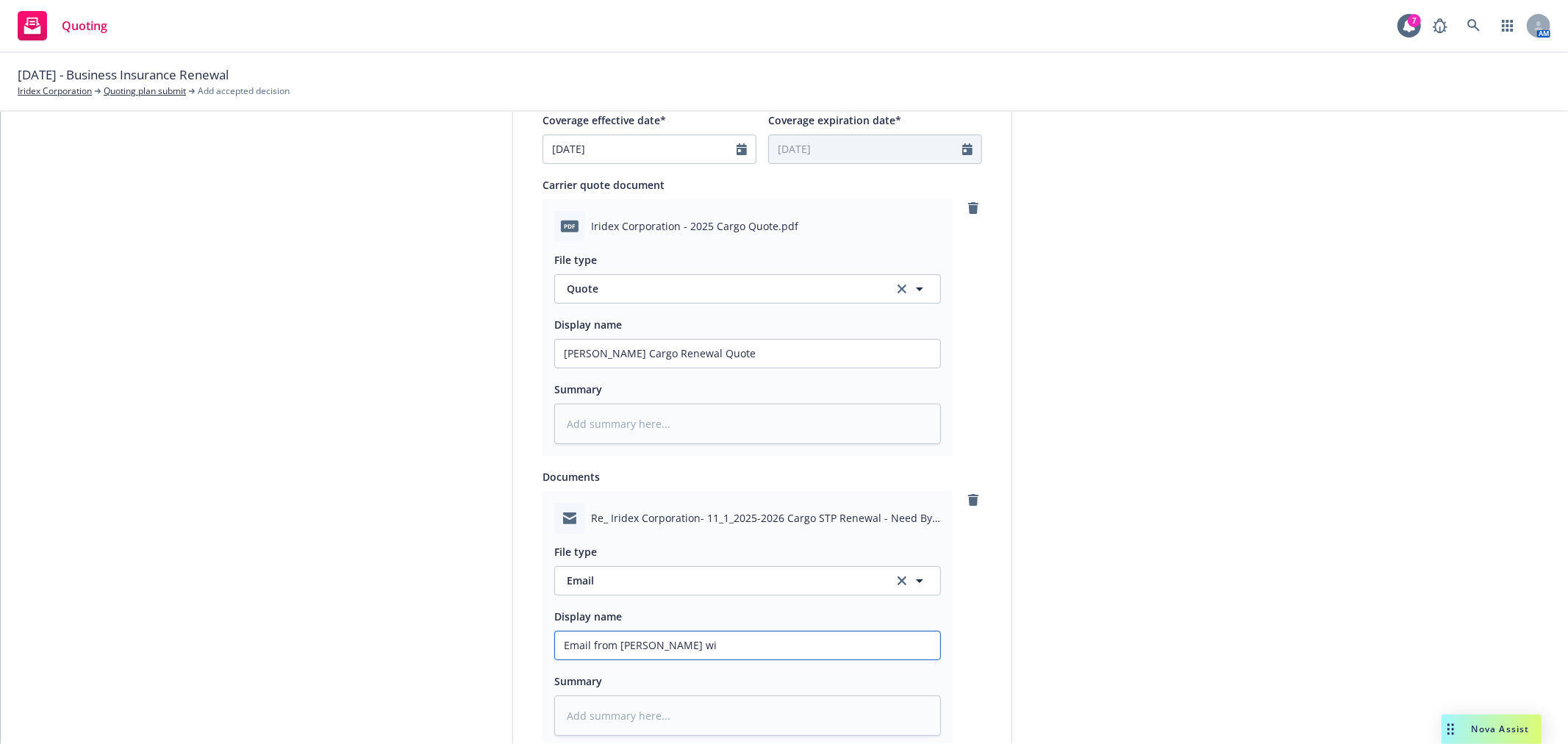
type input "Email from [PERSON_NAME] wit"
type textarea "x"
type input "Email from [PERSON_NAME] with"
type textarea "x"
type input "Email from [PERSON_NAME] with"
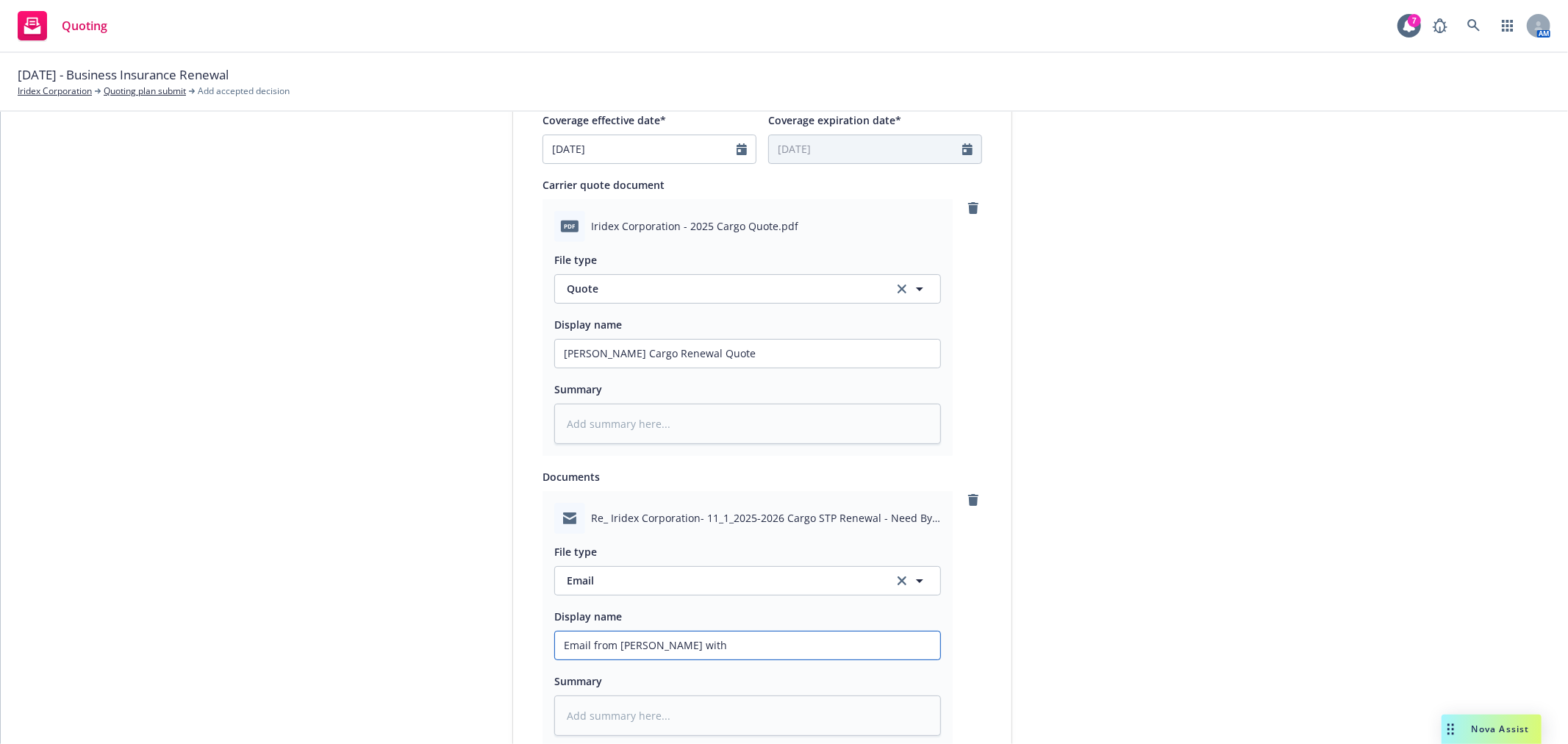
type textarea "x"
type input "Email from [PERSON_NAME] with r"
type textarea "x"
type input "Email from [PERSON_NAME] with re"
type textarea "x"
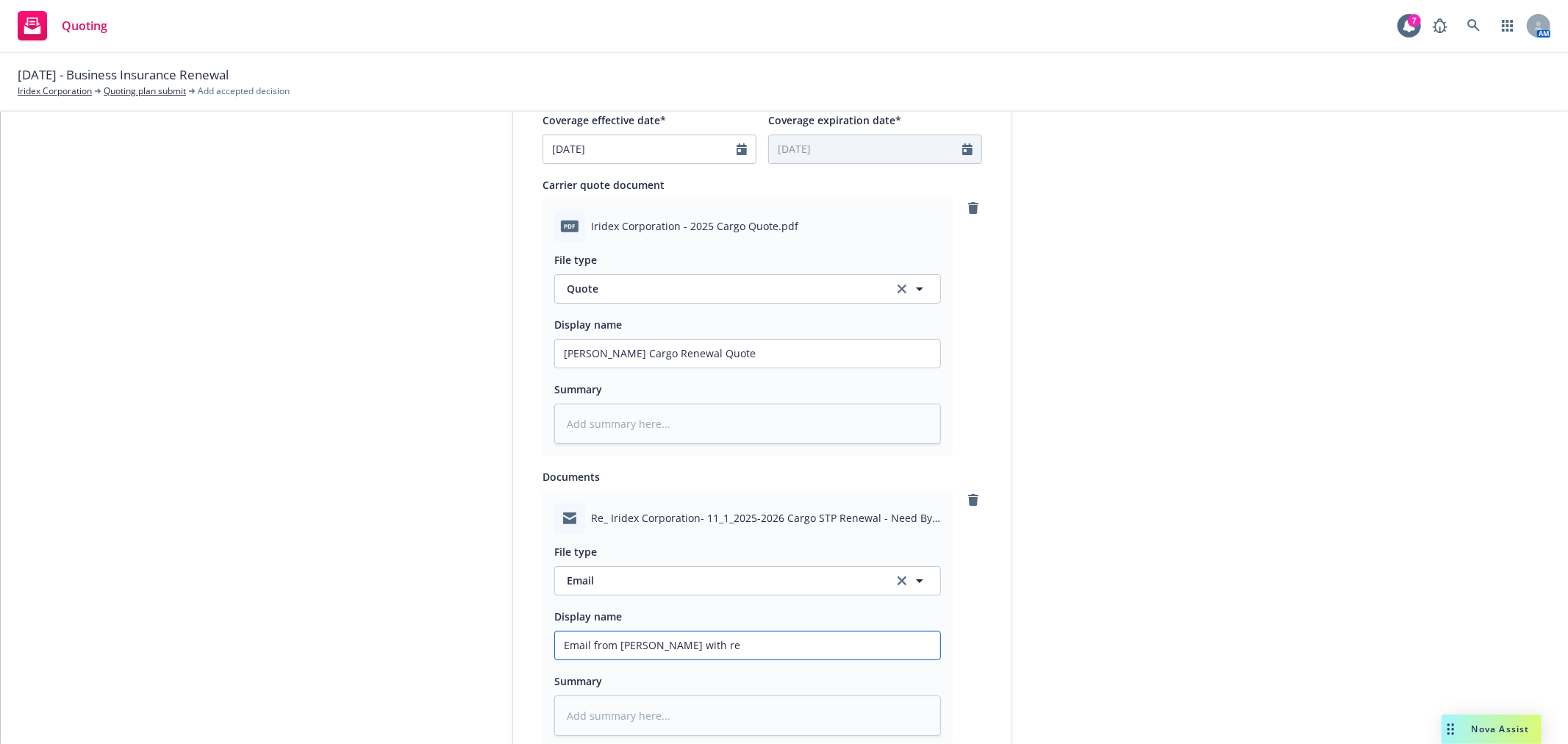
type input "Email from [PERSON_NAME] with r"
type textarea "x"
type input "Email from [PERSON_NAME] with"
type textarea "x"
type input "Email from [PERSON_NAME] with"
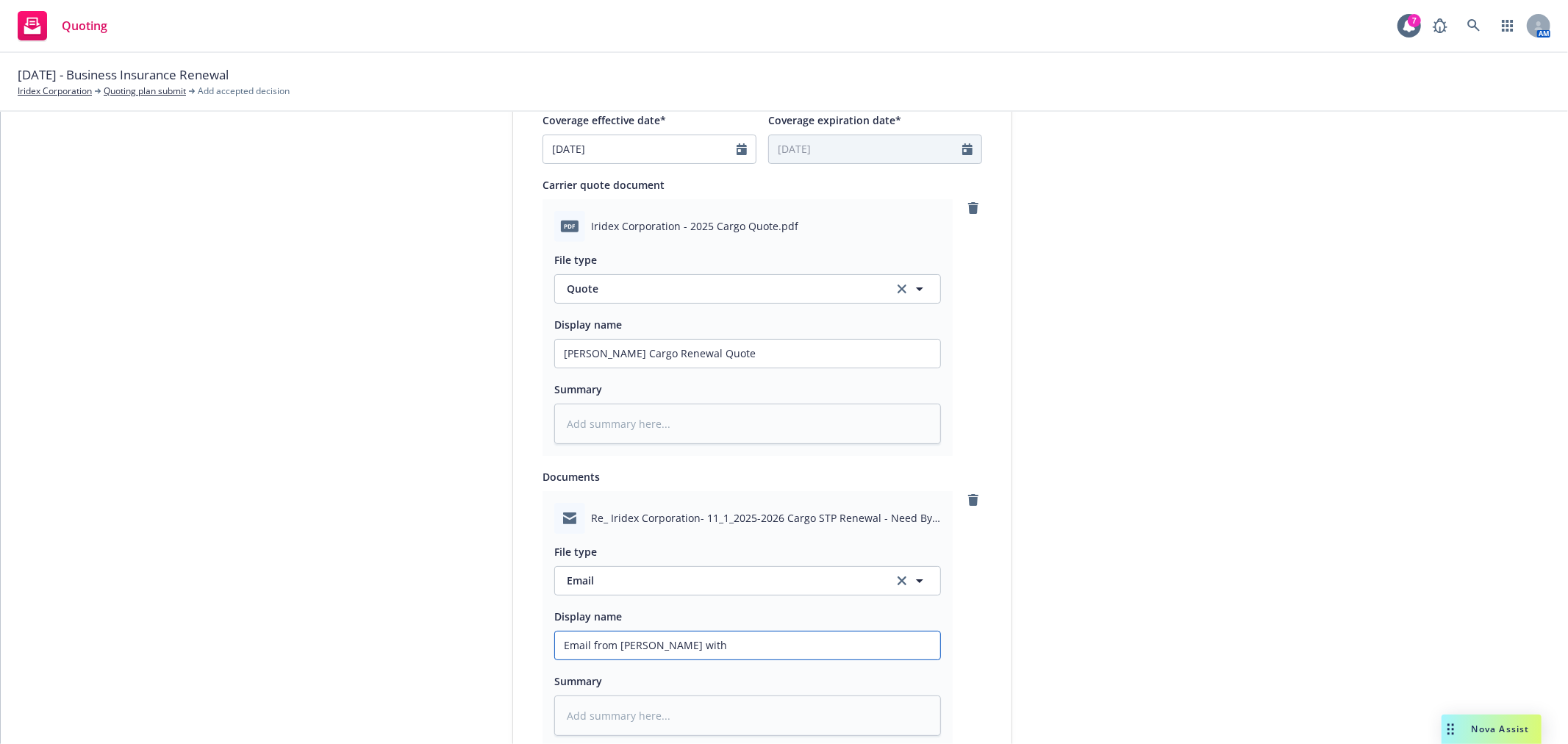
type textarea "x"
type input "Email from [PERSON_NAME] with"
type textarea "x"
type input "Email from [PERSON_NAME] with R"
type textarea "x"
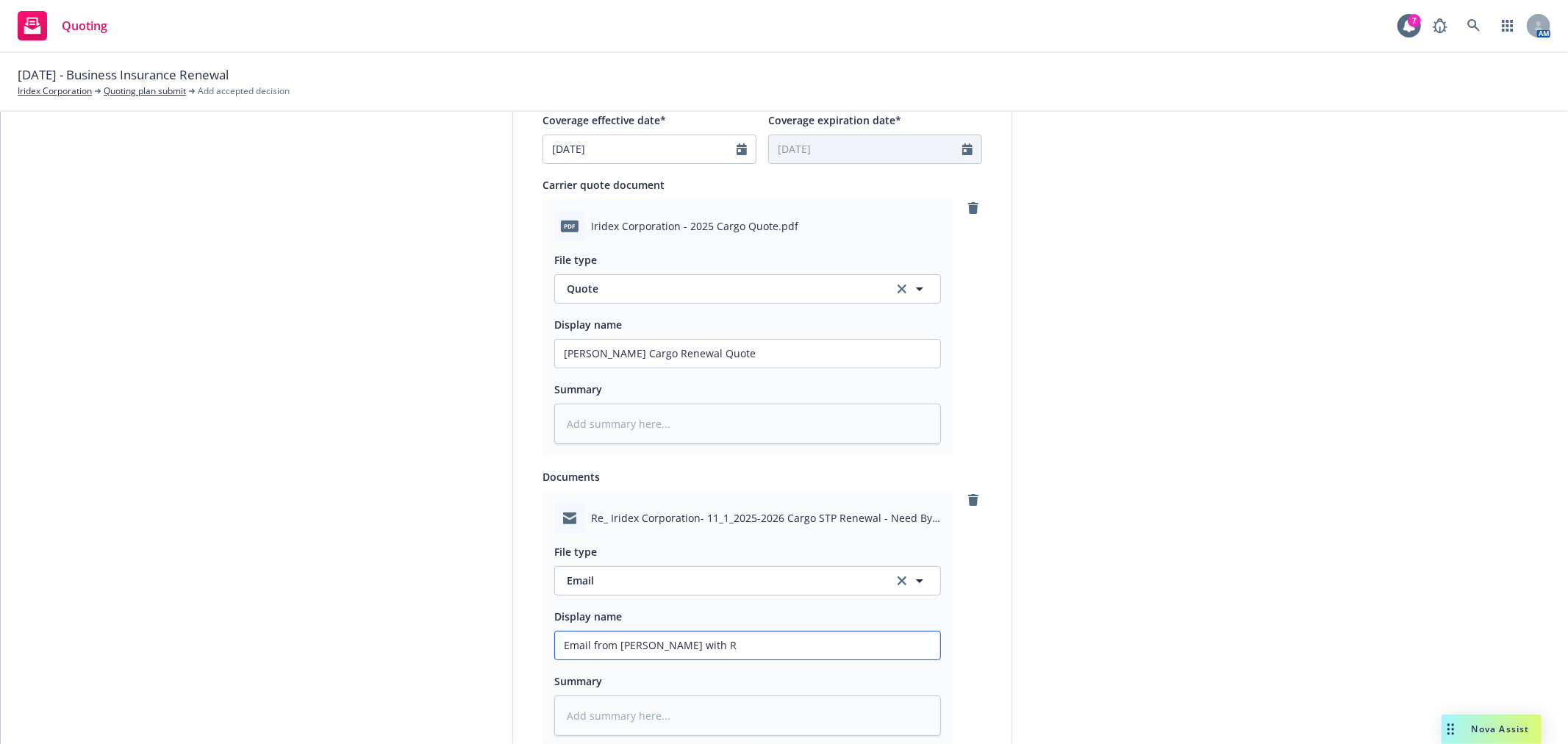
type input "Email from [PERSON_NAME] with Re"
type textarea "x"
type input "Email from [PERSON_NAME] with Ren"
type textarea "x"
type input "Email from [PERSON_NAME] with [PERSON_NAME]"
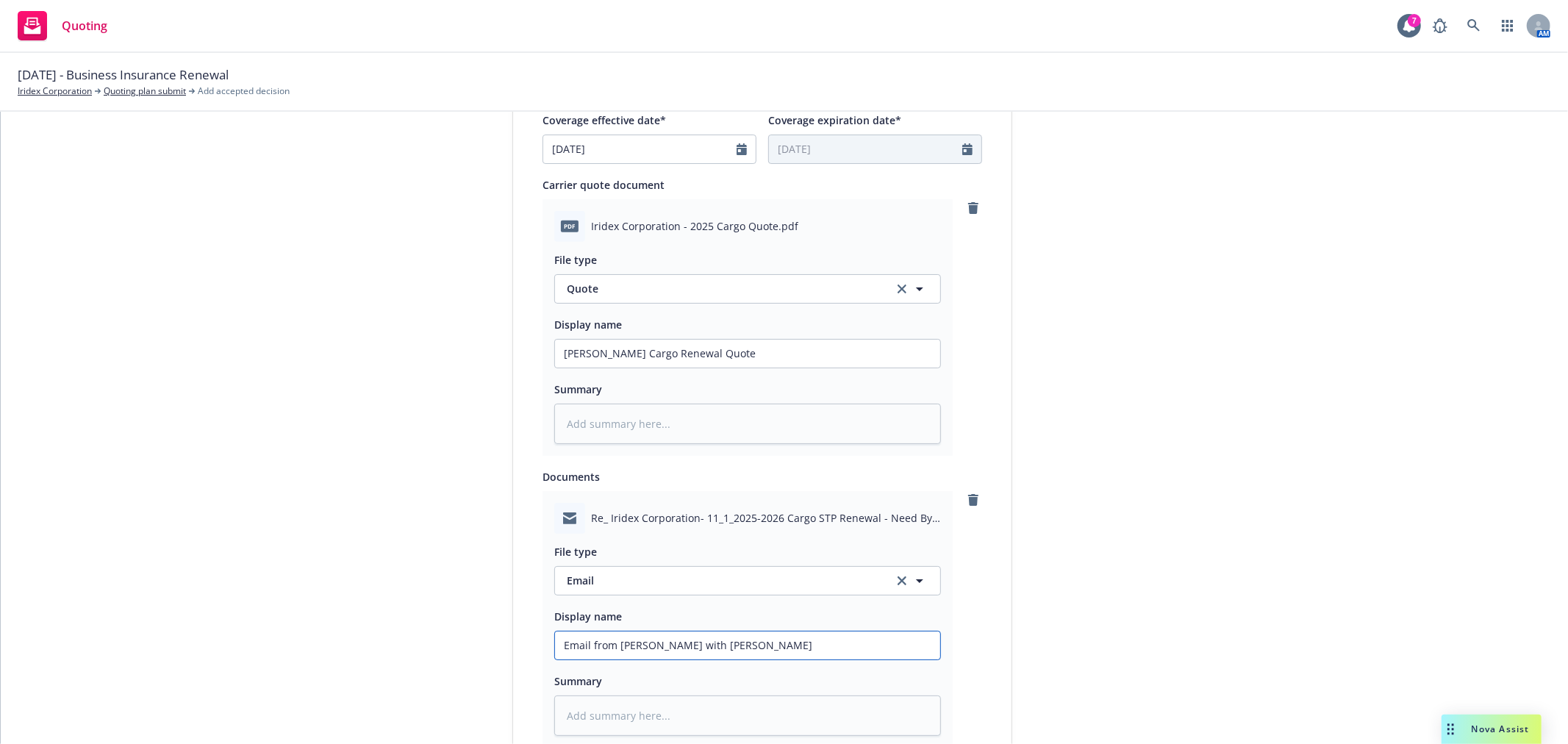
type textarea "x"
type input "Email from [PERSON_NAME] with Renew"
type textarea "x"
type input "Email from [PERSON_NAME] with [PERSON_NAME]"
type textarea "x"
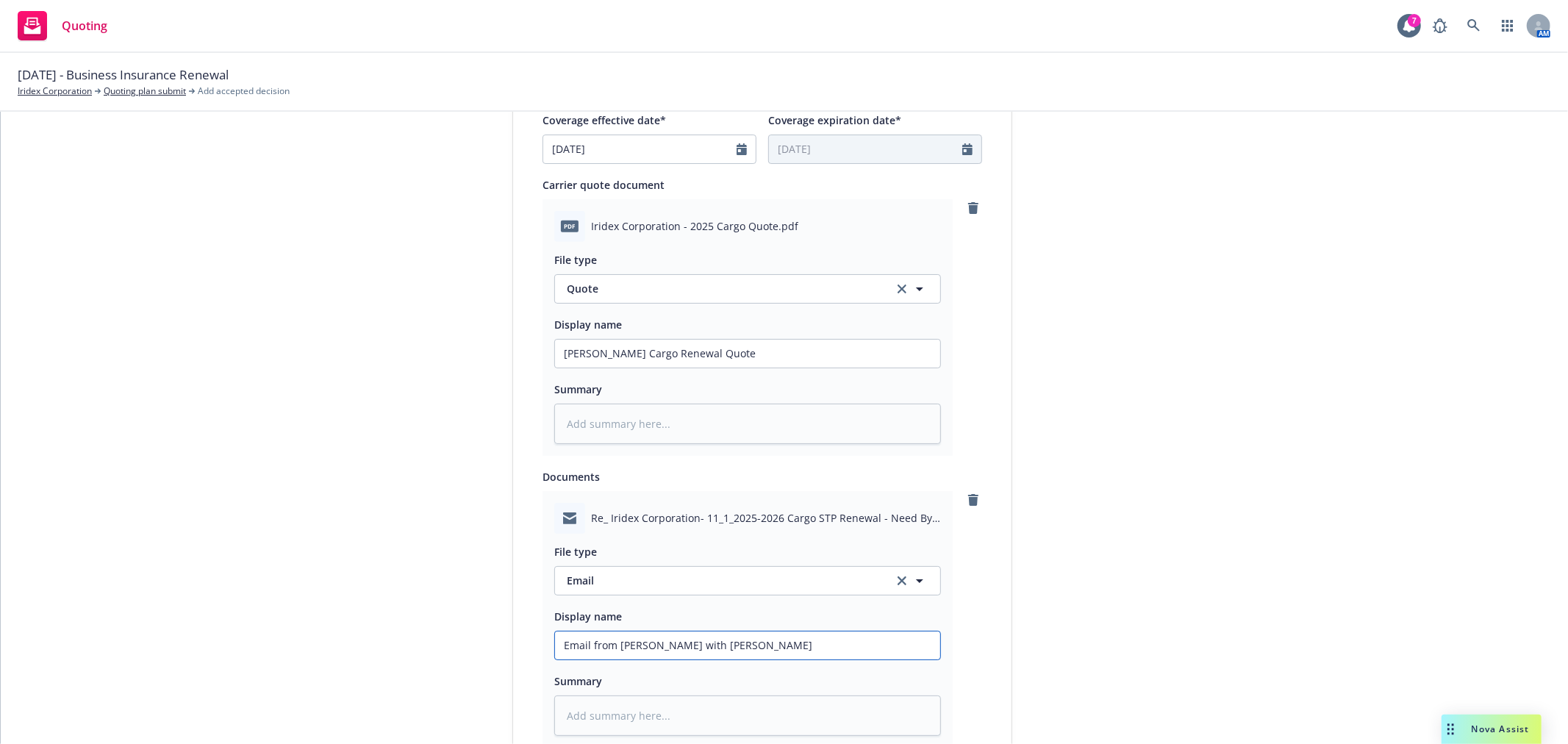
type input "Email from [PERSON_NAME] with Renewal"
type textarea "x"
type input "Email from [PERSON_NAME] with Renewal"
type textarea "x"
type input "Email from [PERSON_NAME] with Renewal Q"
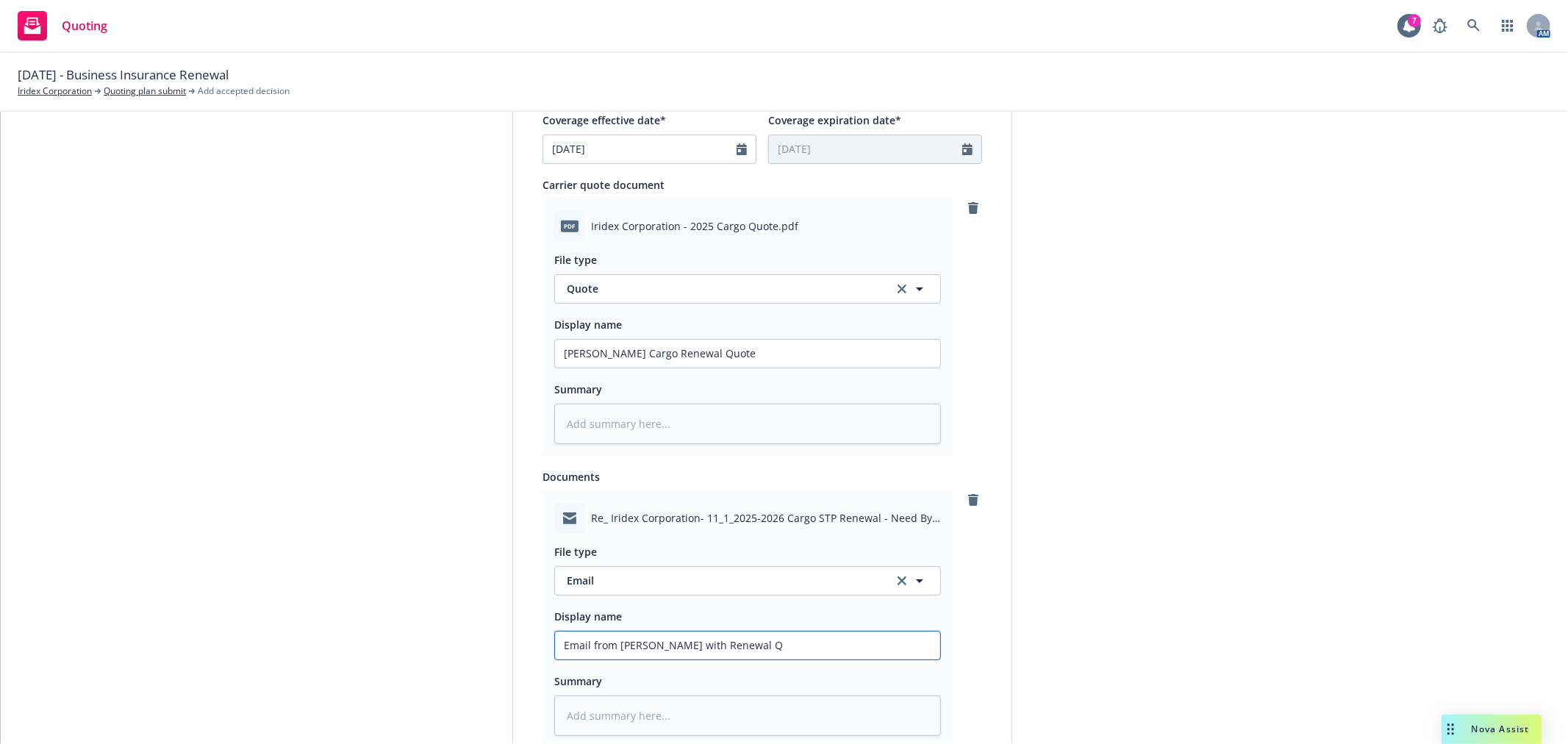
type textarea "x"
type input "Email from [PERSON_NAME] with [PERSON_NAME]"
type textarea "x"
type input "Email from [PERSON_NAME] with Renewal Quo"
type textarea "x"
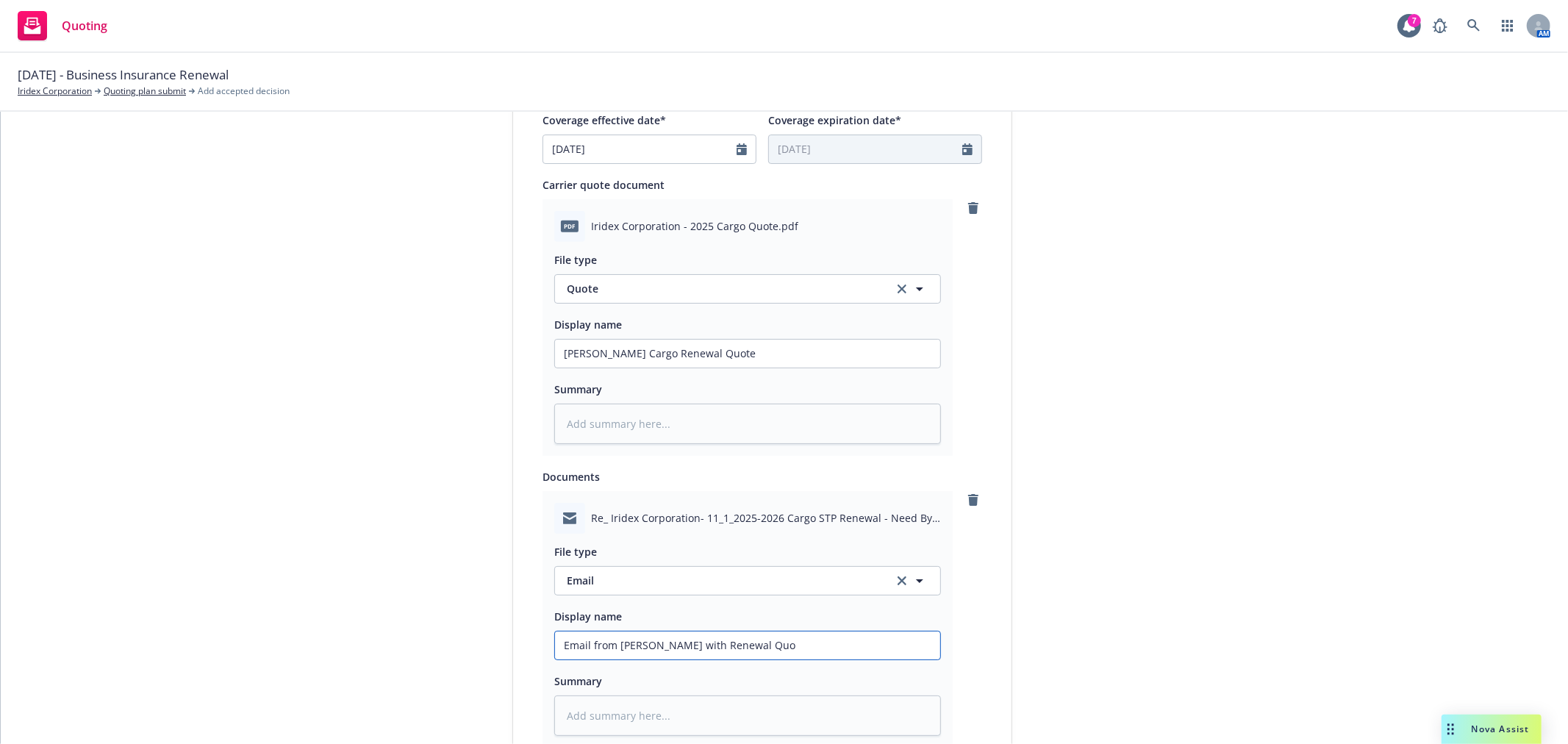
type input "Email from [PERSON_NAME] with Renewal Quot"
type textarea "x"
type input "Email from [PERSON_NAME] with Renewal Quote"
type textarea "x"
type input "Email from [PERSON_NAME] with Renewal Quote"
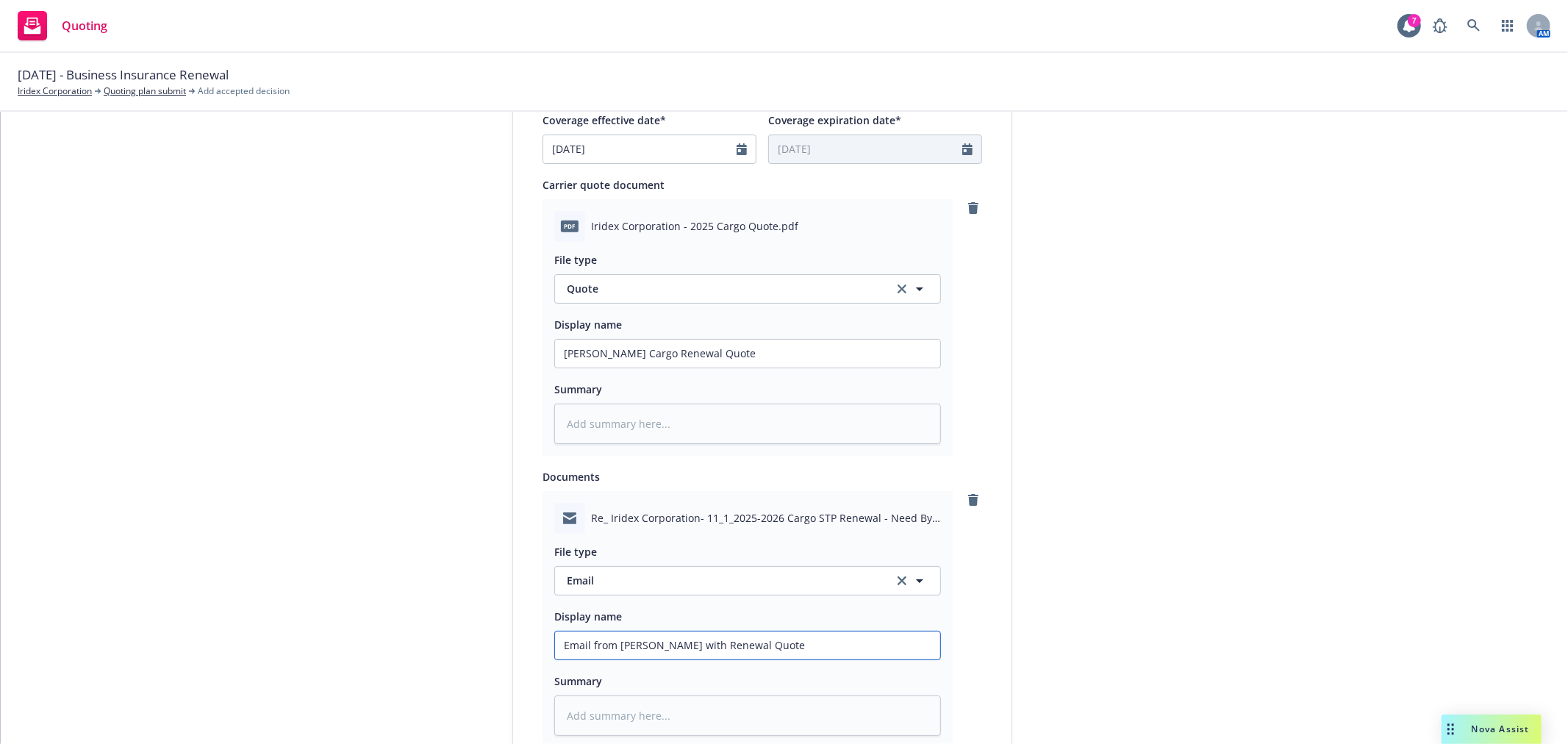
type textarea "x"
type input "Email from [PERSON_NAME] with Renewal Quote A"
type textarea "x"
type input "Email from [PERSON_NAME] with Renewal Quote At"
type textarea "x"
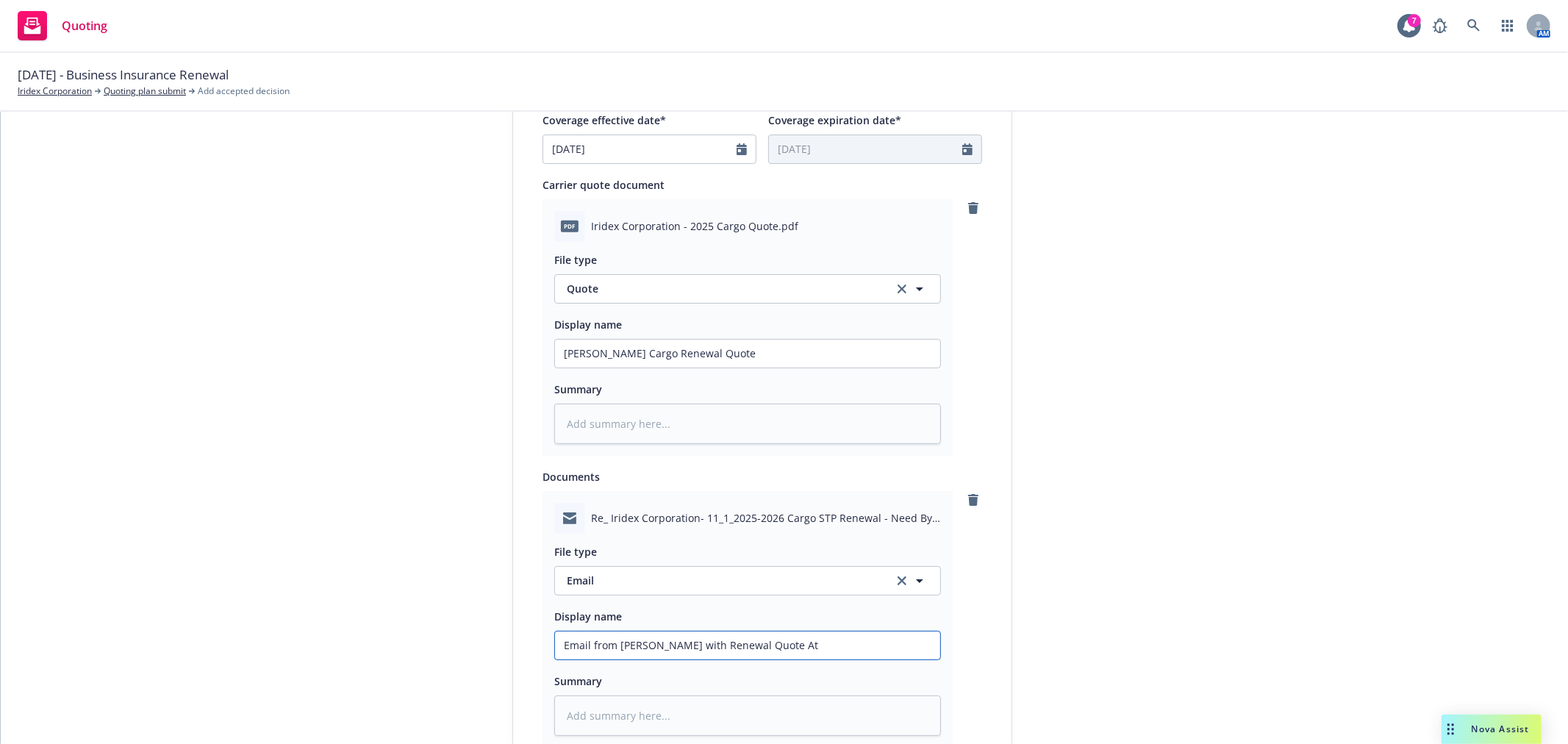
type input "Email from [PERSON_NAME] with Renewal Quote Att"
type textarea "x"
type input "Email from [PERSON_NAME] with Renewal Quote Atta"
type textarea "x"
type input "Email from [PERSON_NAME] with Renewal Quote Attac"
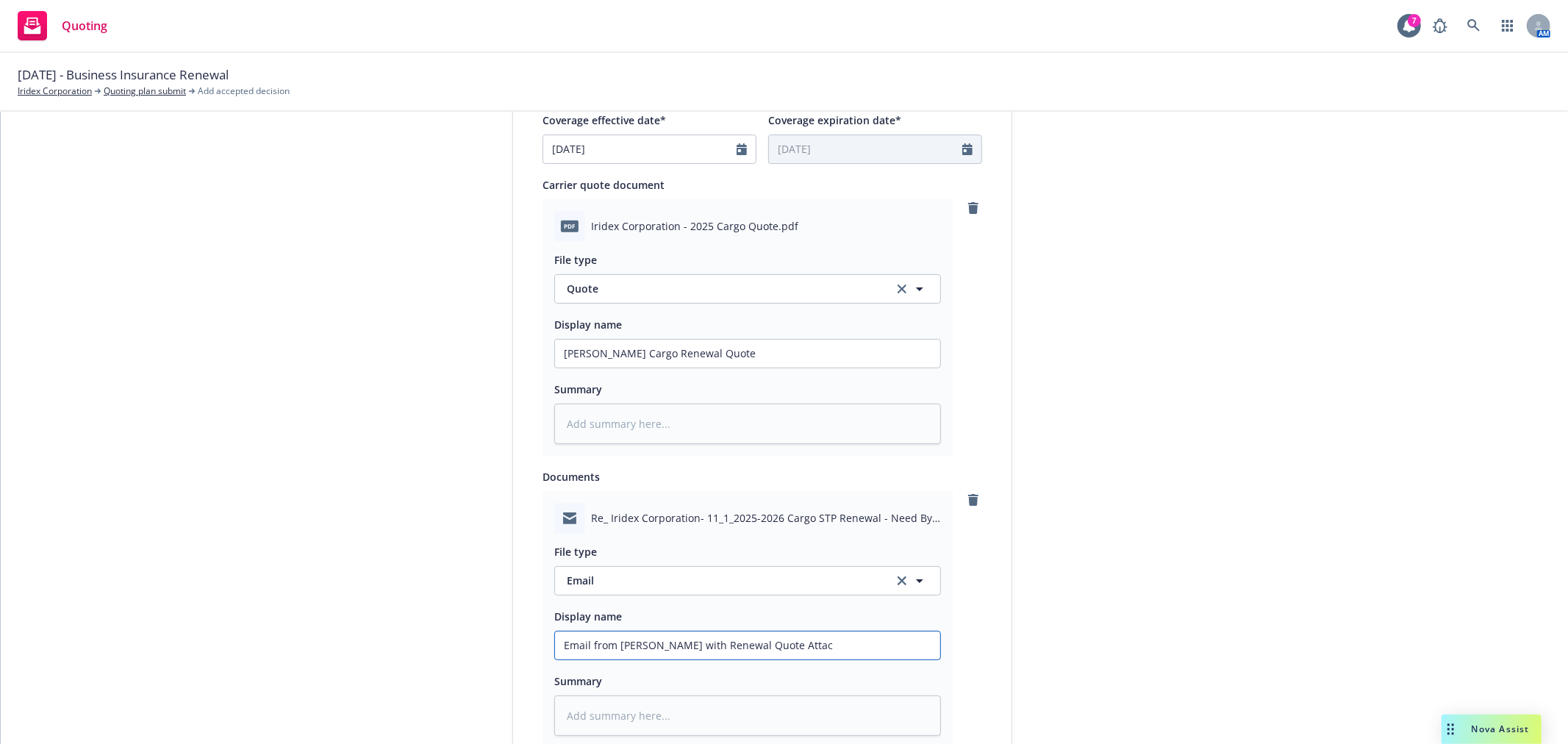
type textarea "x"
type input "Email from [PERSON_NAME] with Renewal Quote Attach"
type textarea "x"
type input "Email from [PERSON_NAME] with Renewal Quote Attache"
type textarea "x"
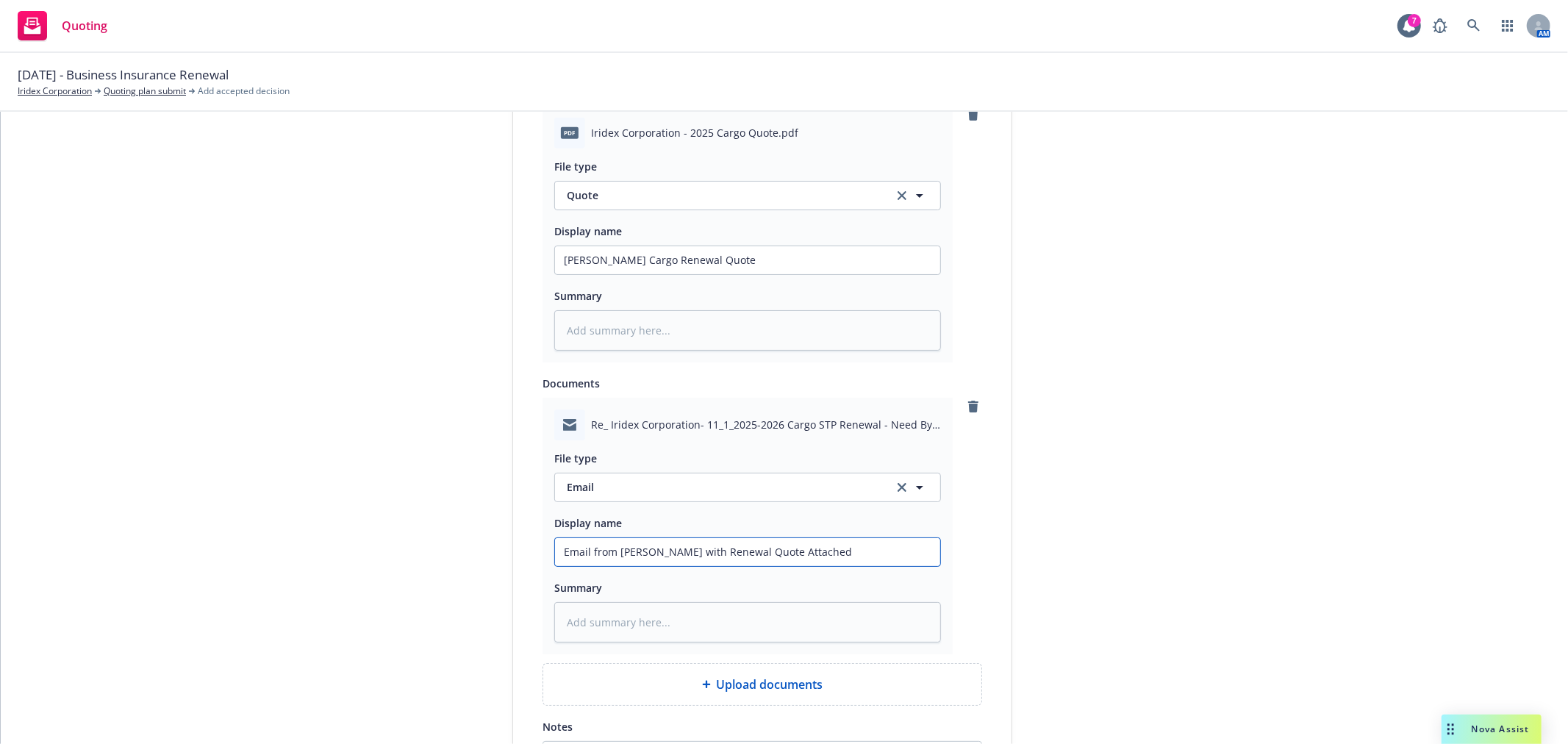
scroll to position [899, 0]
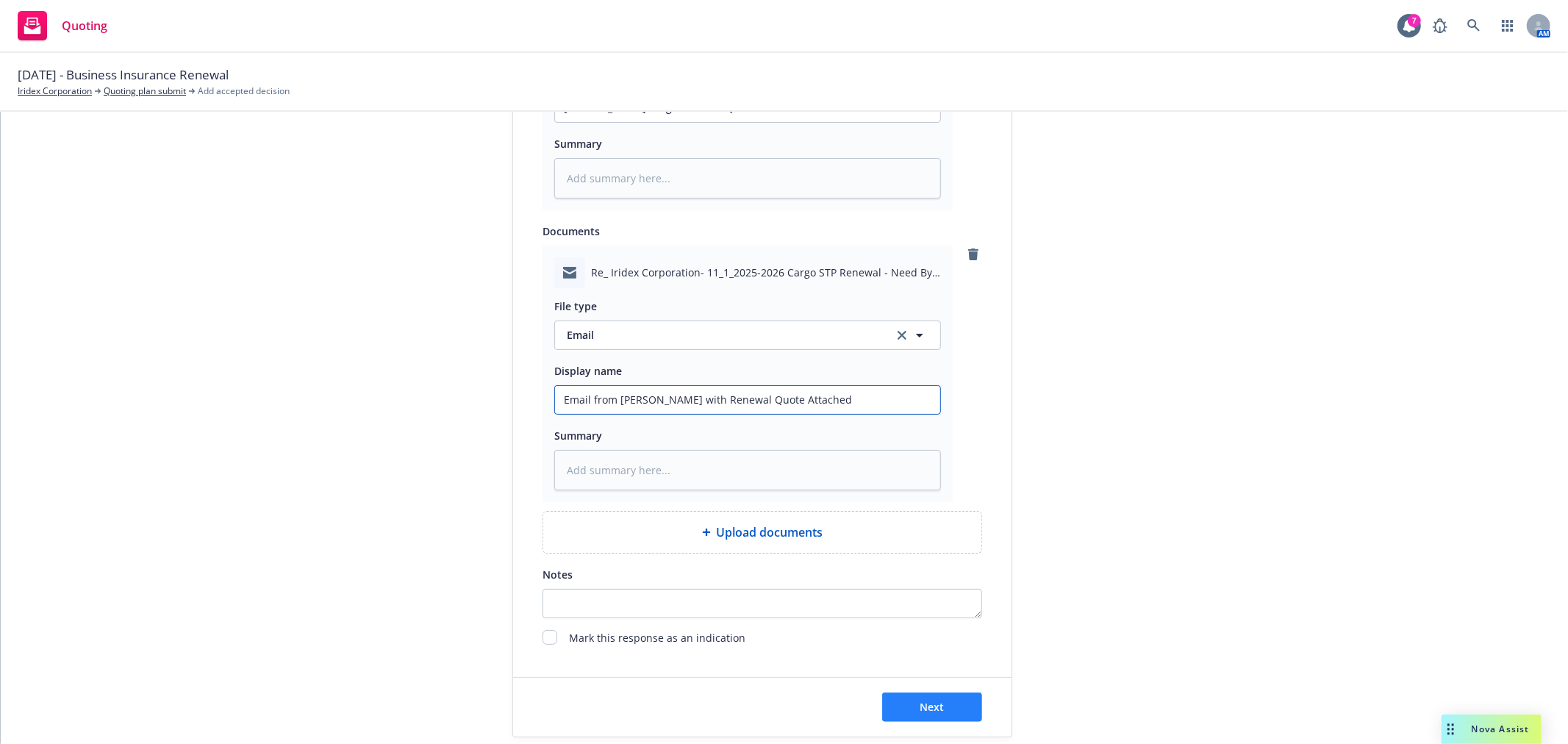
type input "Email from [PERSON_NAME] with Renewal Quote Attached"
click at [893, 704] on button "Next" at bounding box center [933, 707] width 100 height 29
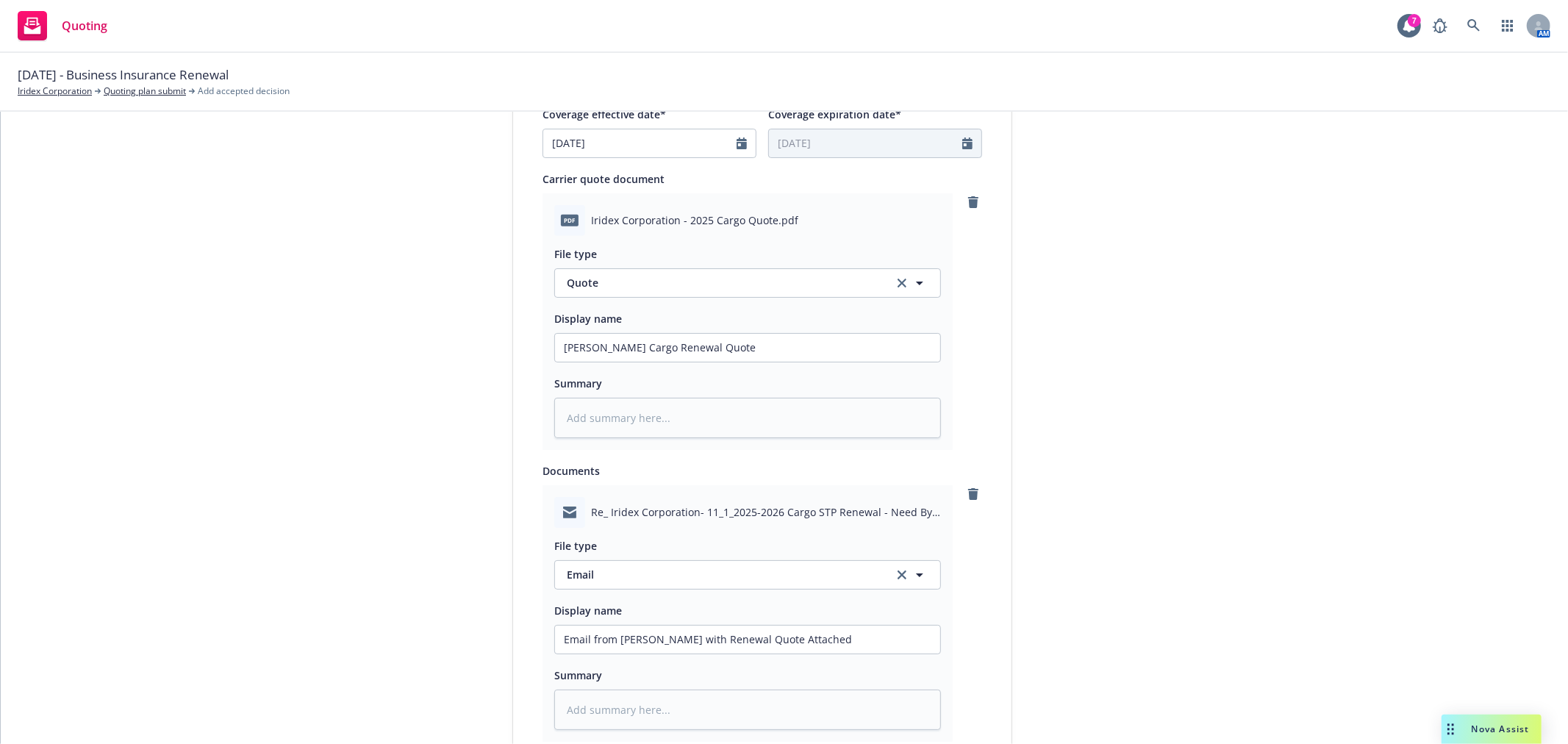
type textarea "x"
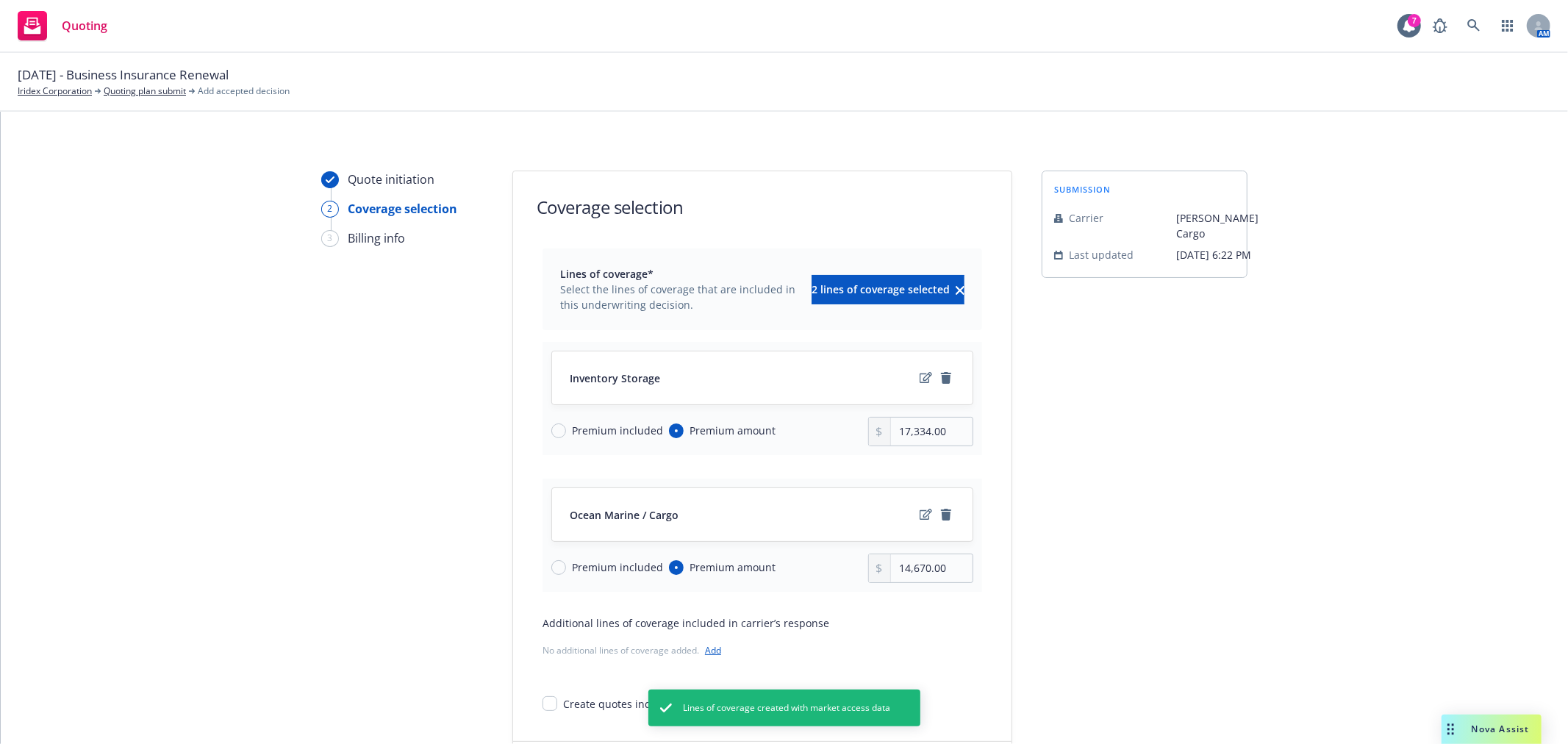
scroll to position [81, 0]
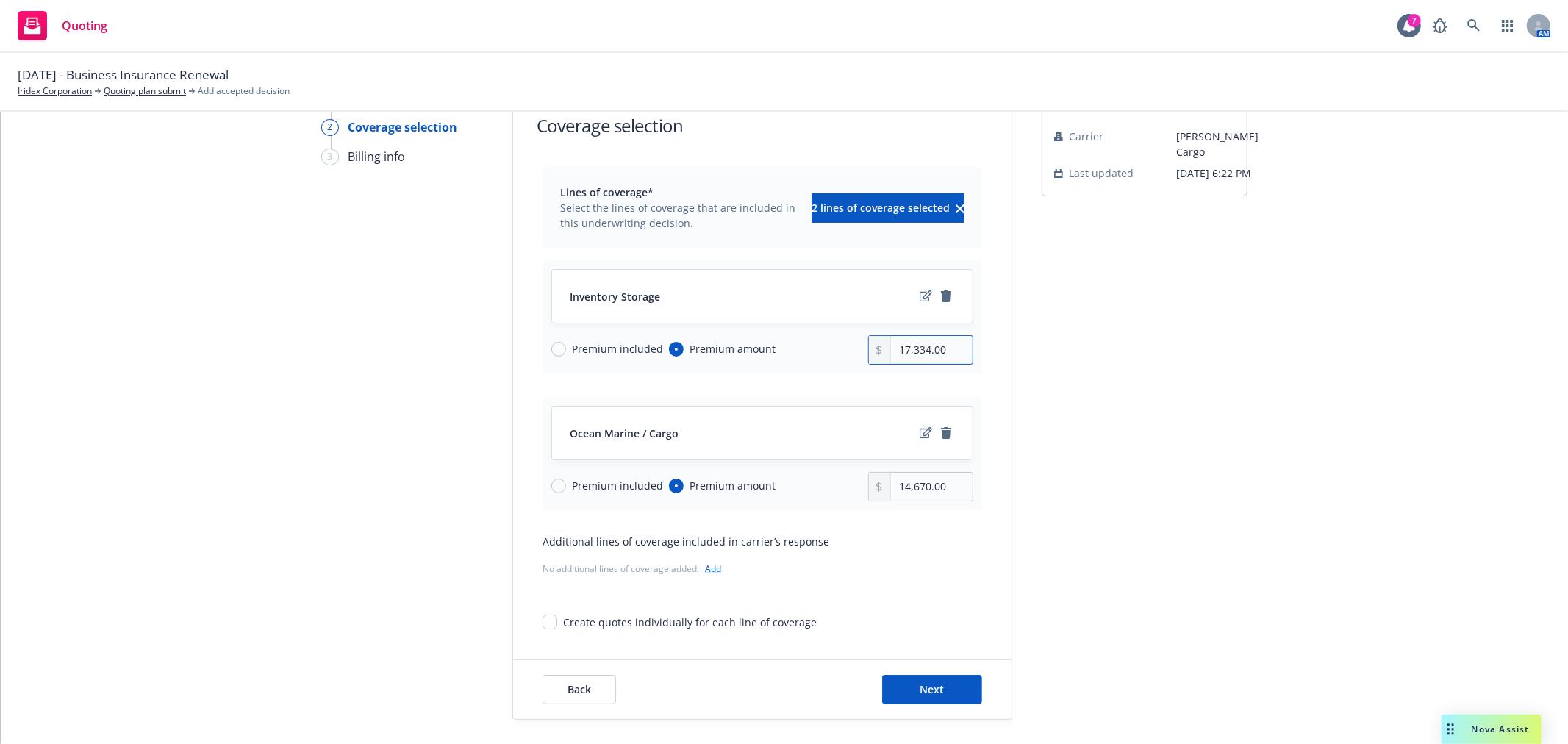
click at [958, 353] on input "17,334.00" at bounding box center [932, 350] width 81 height 28
drag, startPoint x: 953, startPoint y: 491, endPoint x: 850, endPoint y: 491, distance: 103.0
click at [850, 491] on div "Premium included Premium amount 14,670.00" at bounding box center [762, 486] width 422 height 29
type input "14,849.00"
drag, startPoint x: 826, startPoint y: 353, endPoint x: 719, endPoint y: 347, distance: 107.2
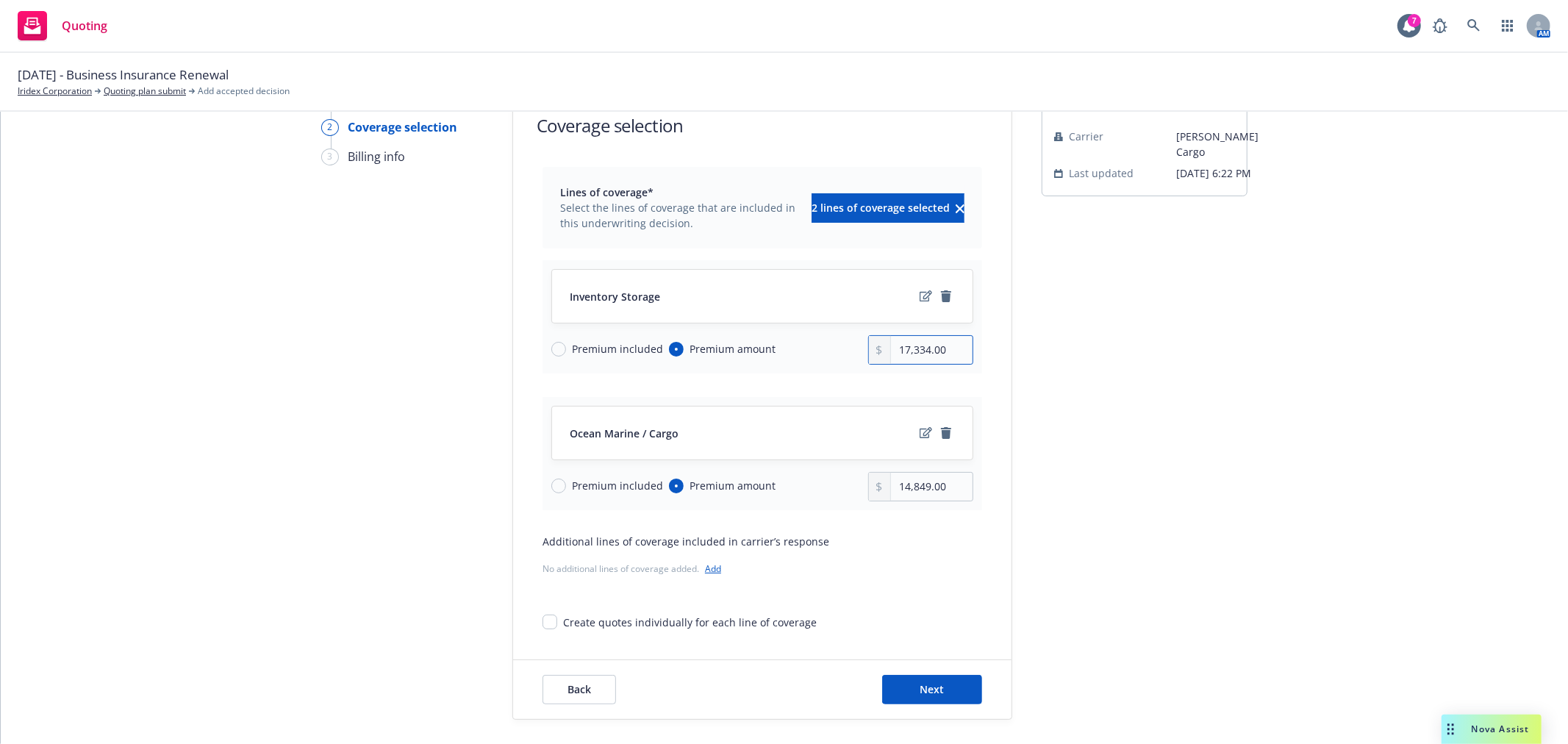
click at [719, 347] on div "Premium included Premium amount 17,334.00" at bounding box center [762, 349] width 422 height 29
type input "13,365.00"
click at [1206, 443] on div "submission Carrier [PERSON_NAME] Cargo Last updated [DATE] 6:22 PM" at bounding box center [1145, 404] width 206 height 631
click at [953, 694] on button "Next" at bounding box center [933, 689] width 100 height 29
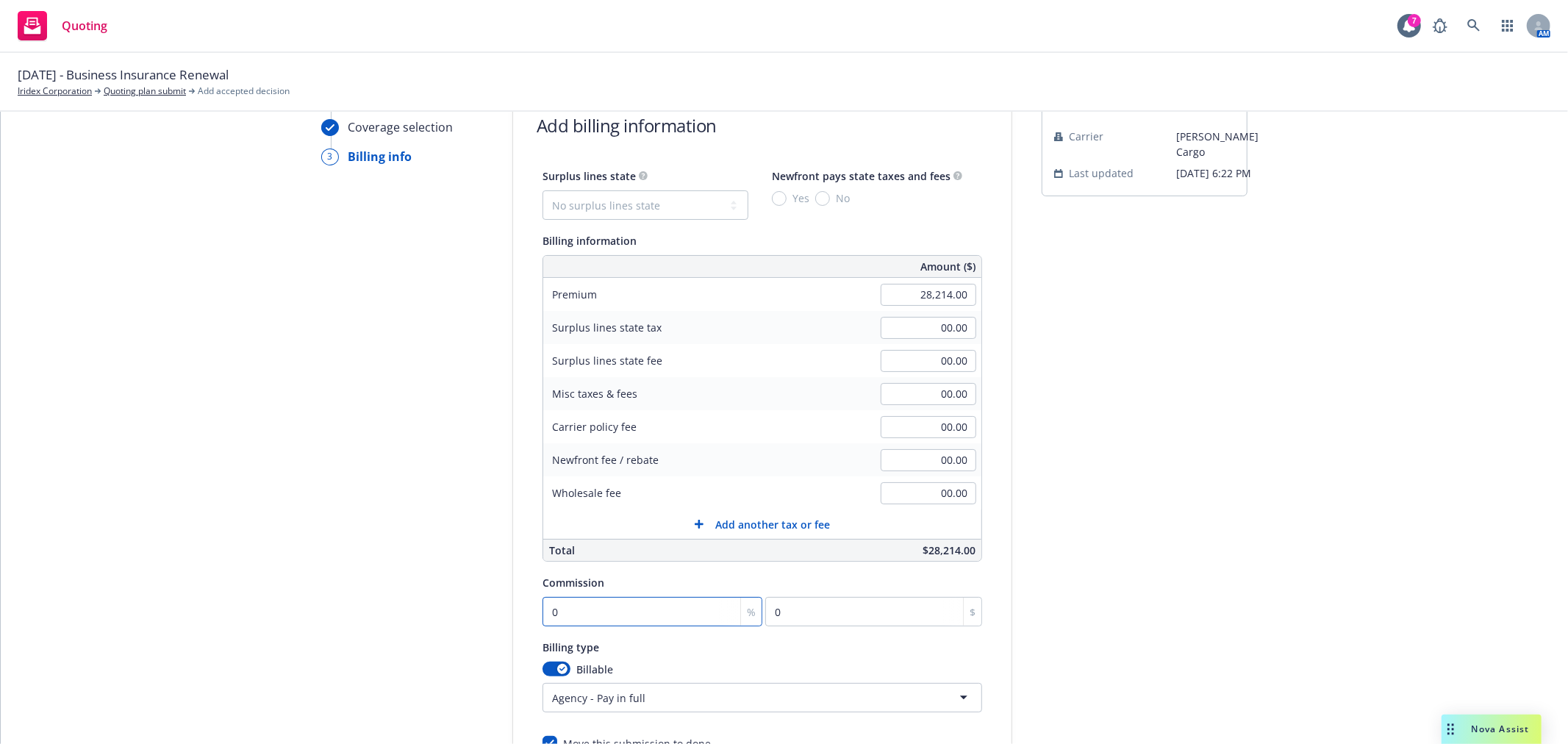
click at [679, 606] on input "0" at bounding box center [652, 611] width 220 height 29
type input "1"
type input "282.14"
type input "17"
type input "4796.38"
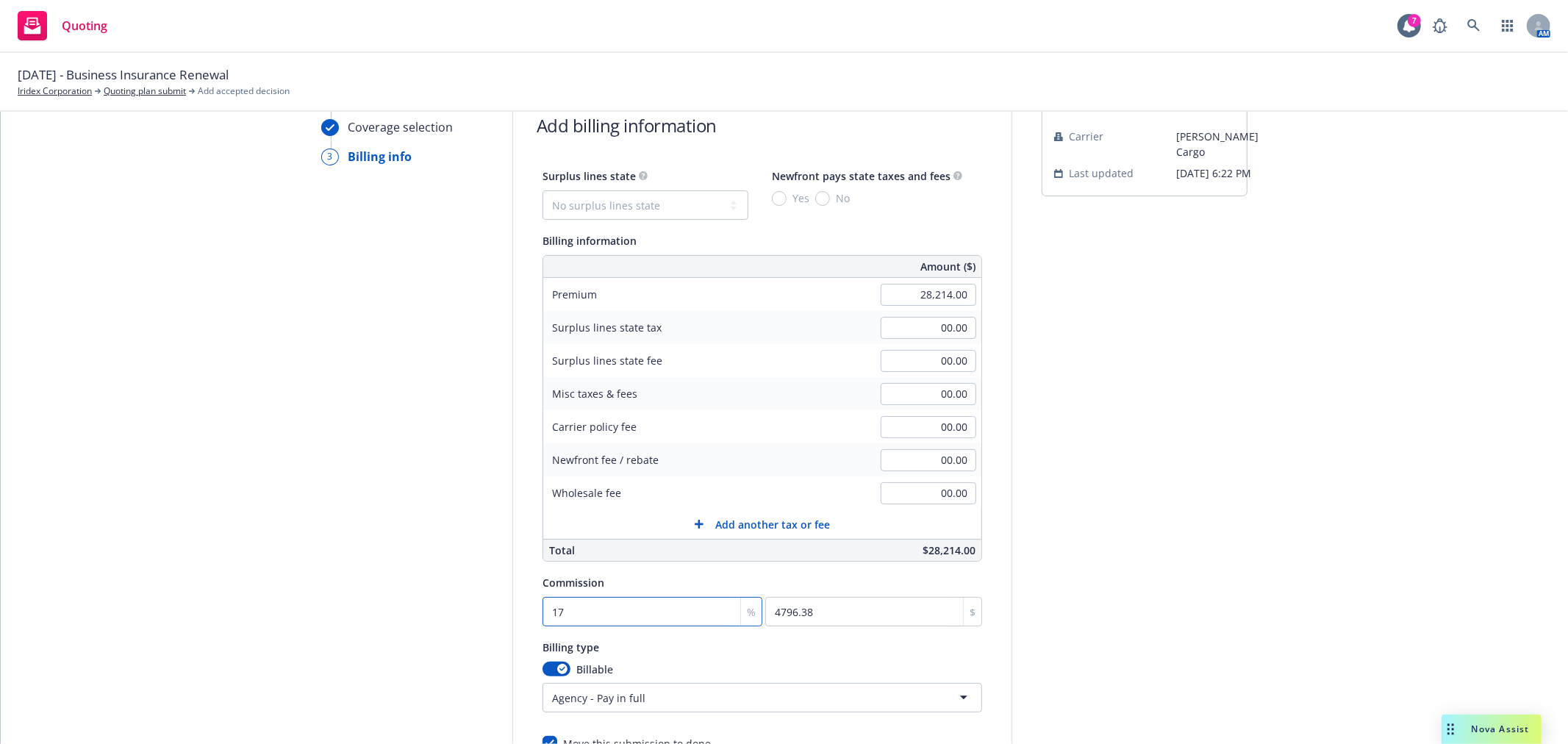
type input "17.5"
type input "4937.45"
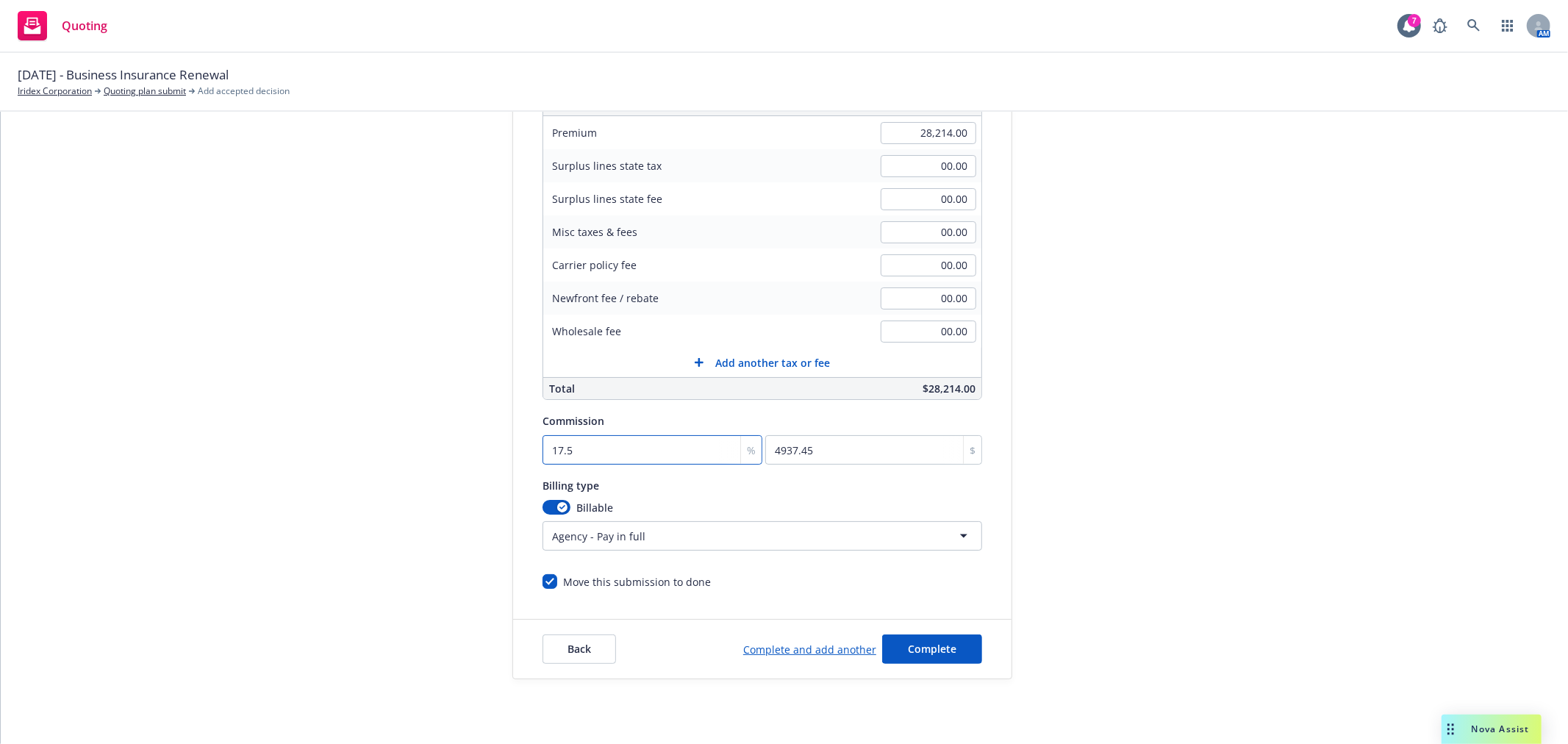
scroll to position [245, 0]
type input "17.5"
click at [934, 652] on span "Complete" at bounding box center [932, 647] width 48 height 14
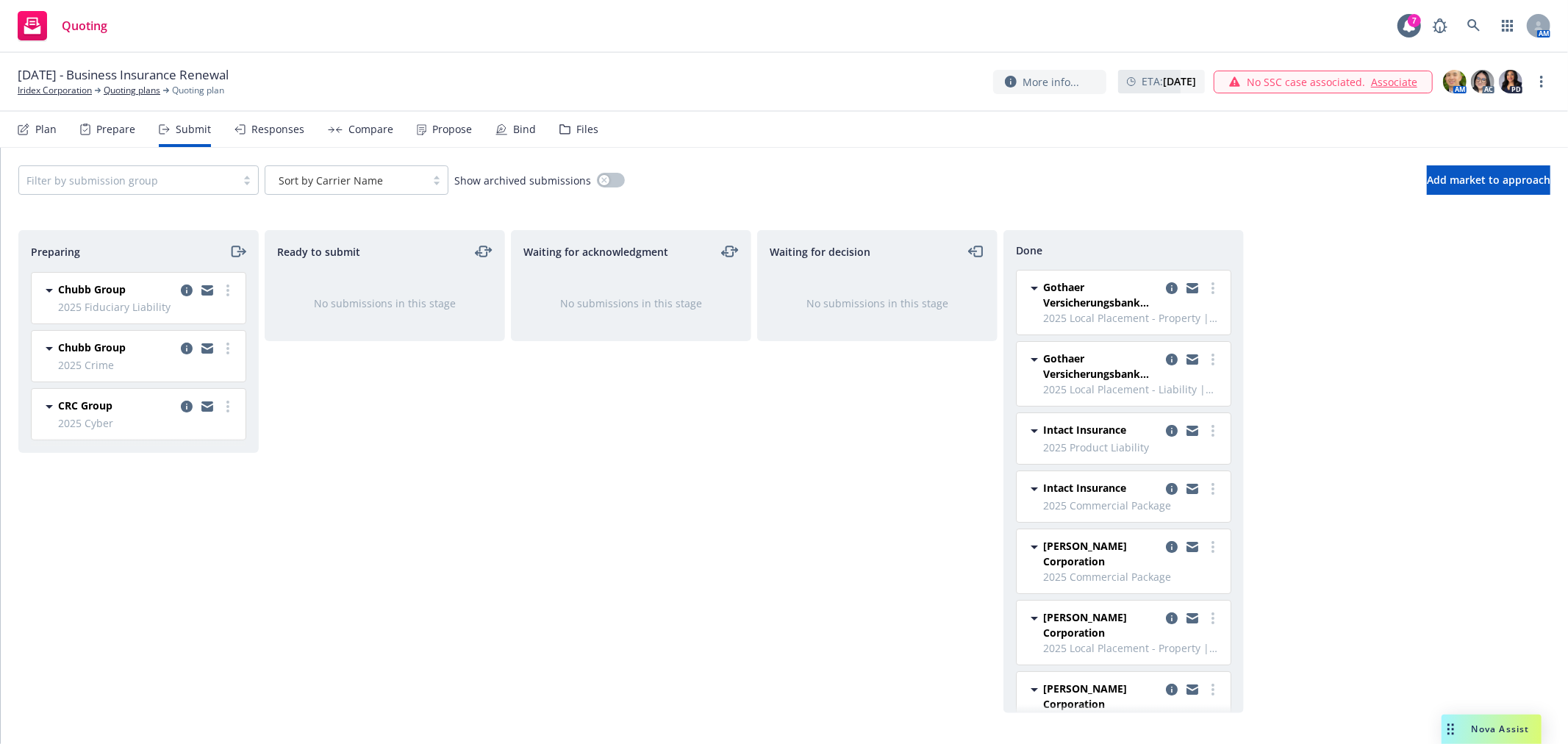
click at [620, 414] on div "Waiting for acknowledgment No submissions in this stage" at bounding box center [631, 472] width 241 height 483
click at [383, 138] on div "Compare" at bounding box center [360, 128] width 65 height 35
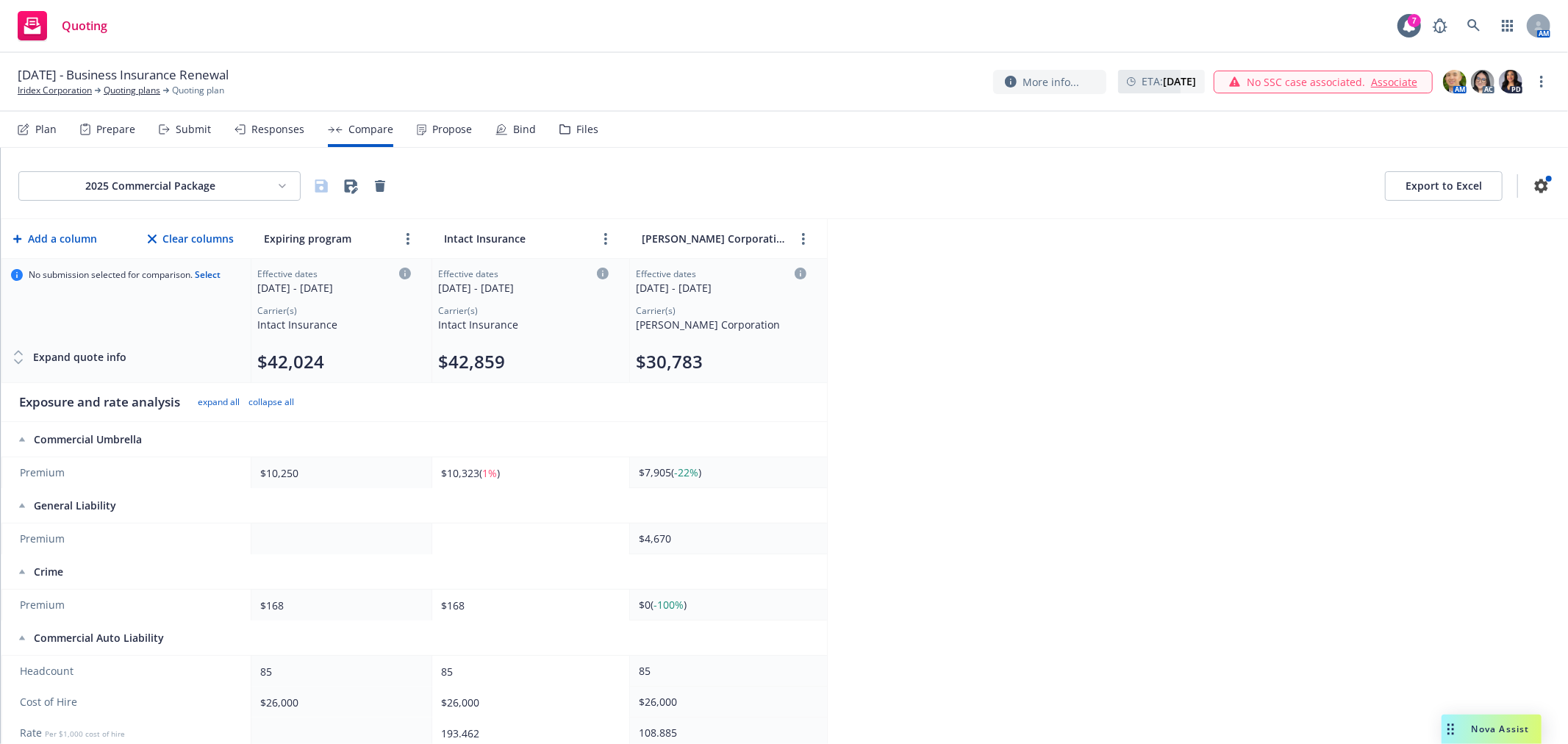
click at [237, 190] on html "Quoting 7 AM [DATE] - Business Insurance Renewal Iridex Corporation Quoting pla…" at bounding box center [784, 372] width 1568 height 744
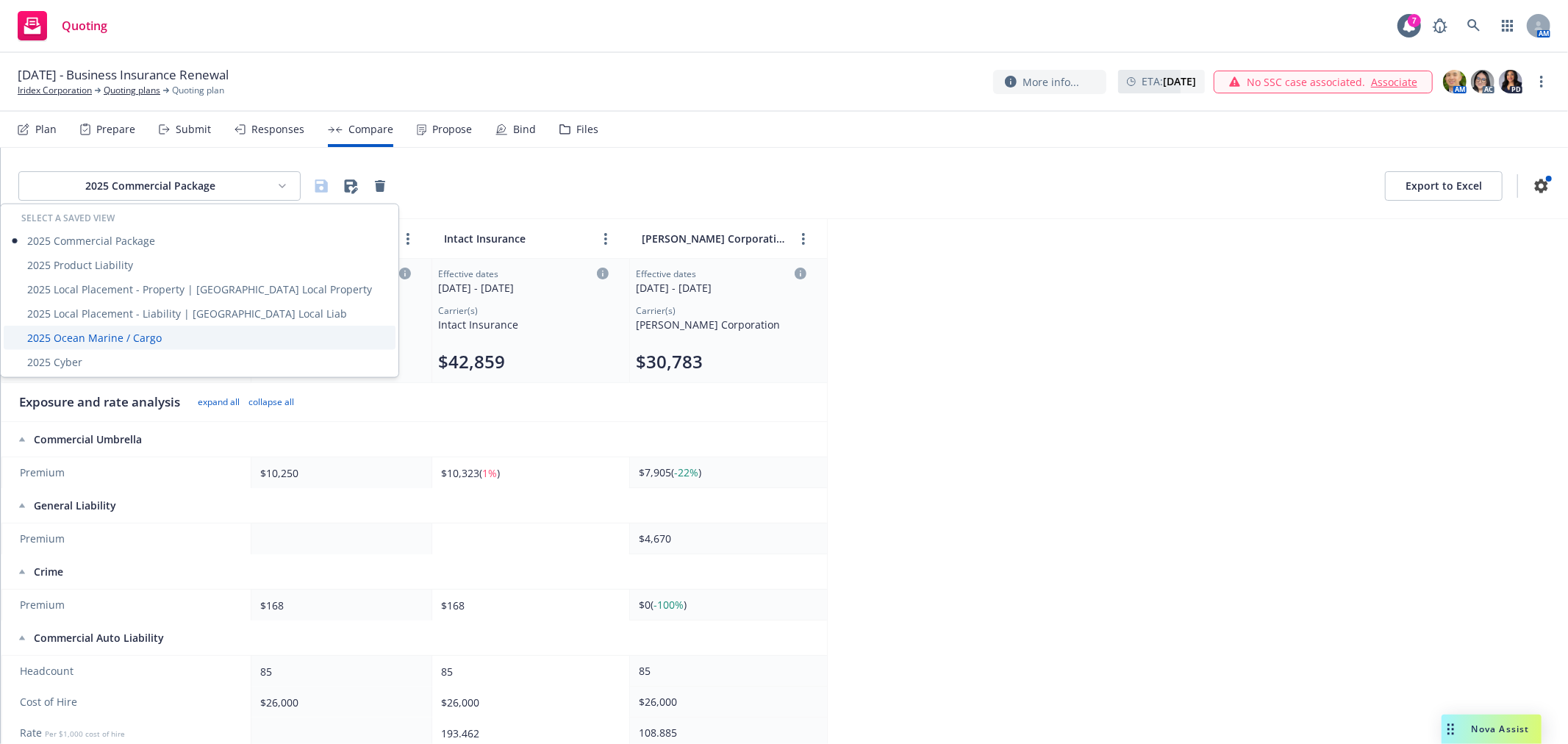
click at [105, 332] on div "2025 Ocean Marine / Cargo" at bounding box center [199, 338] width 392 height 25
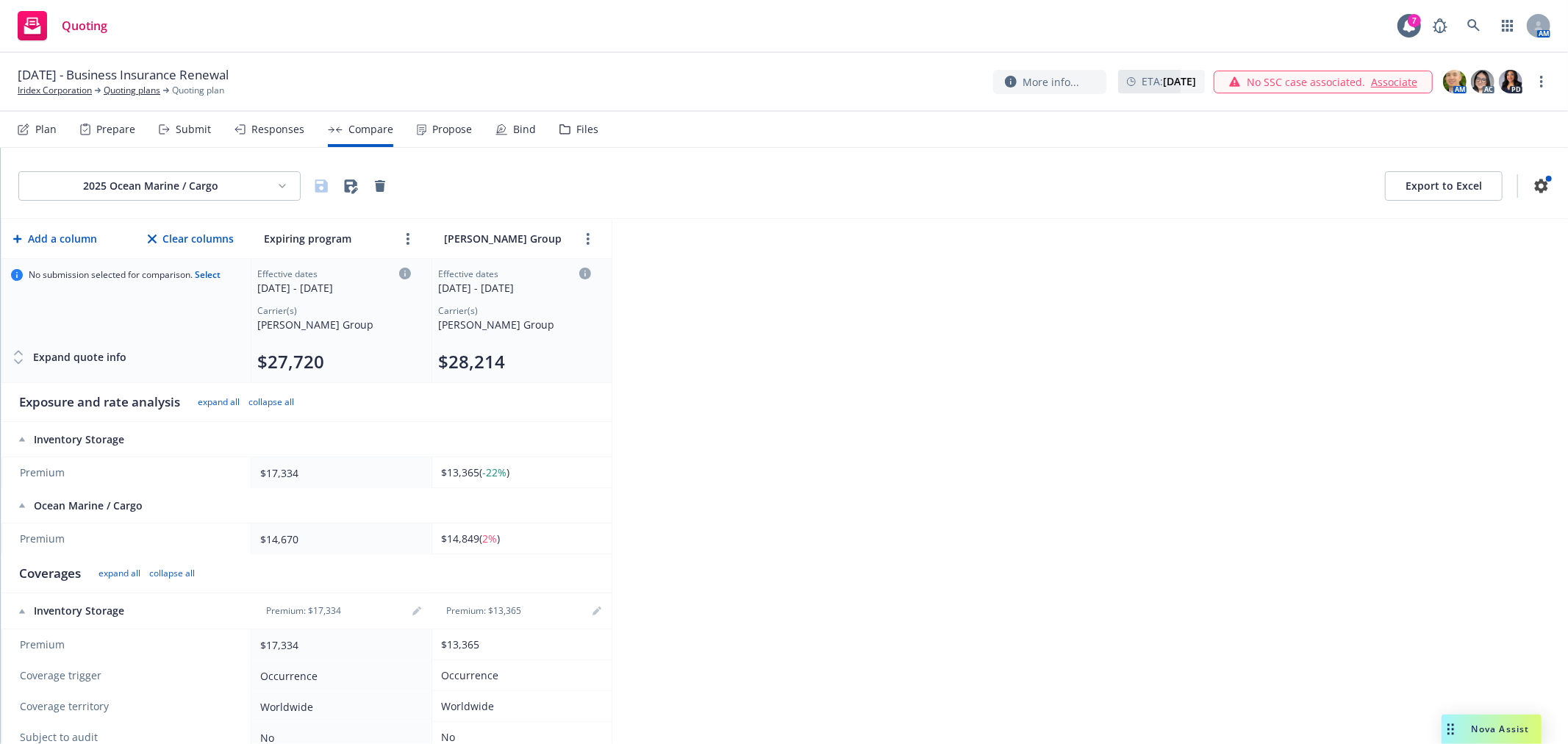
click at [278, 358] on button "$27,720" at bounding box center [291, 362] width 67 height 24
